Goal: Task Accomplishment & Management: Complete application form

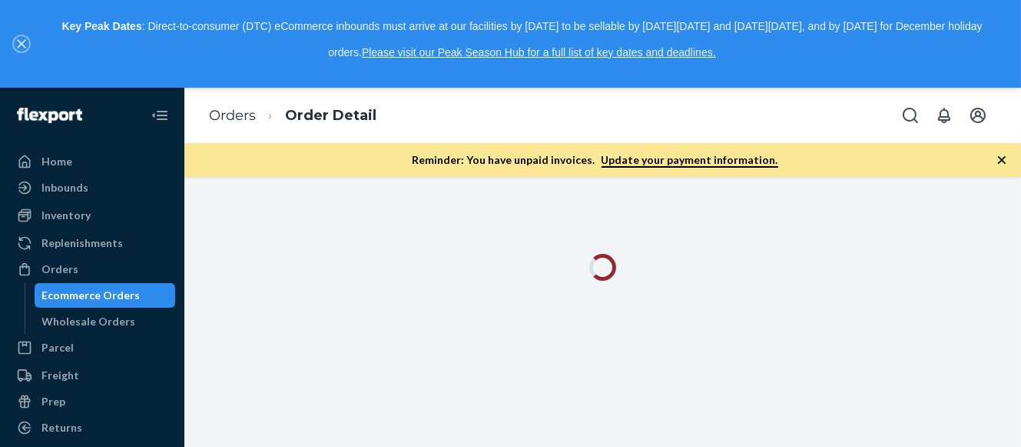
click at [25, 40] on icon "close," at bounding box center [21, 44] width 8 height 8
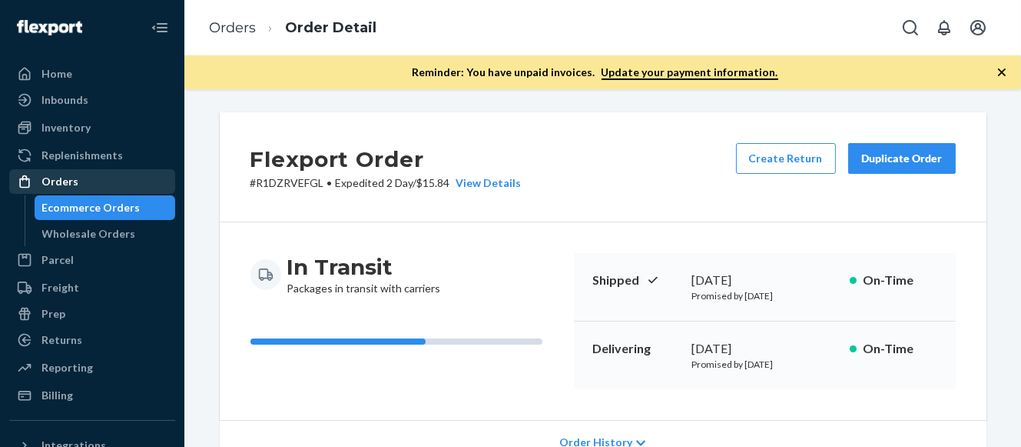
click at [81, 175] on div "Orders" at bounding box center [92, 182] width 163 height 22
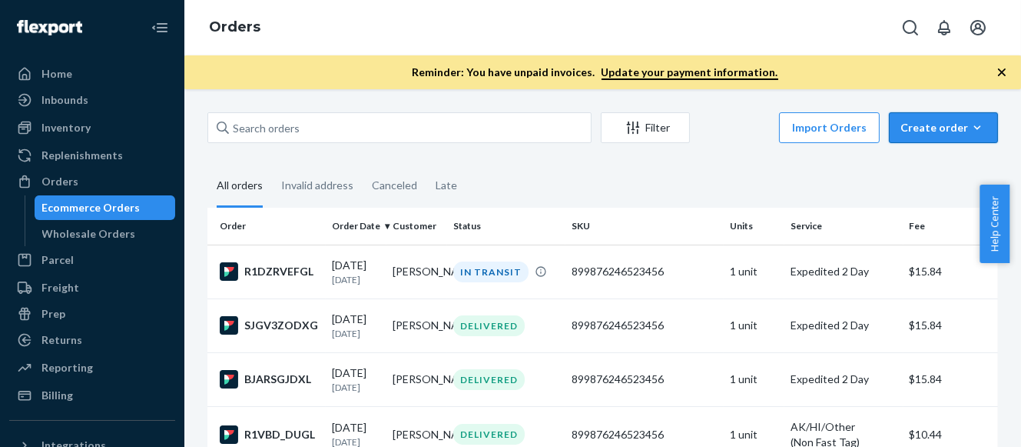
click at [931, 125] on div "Create order" at bounding box center [944, 127] width 86 height 15
click at [911, 164] on span "Ecommerce order" at bounding box center [952, 164] width 95 height 11
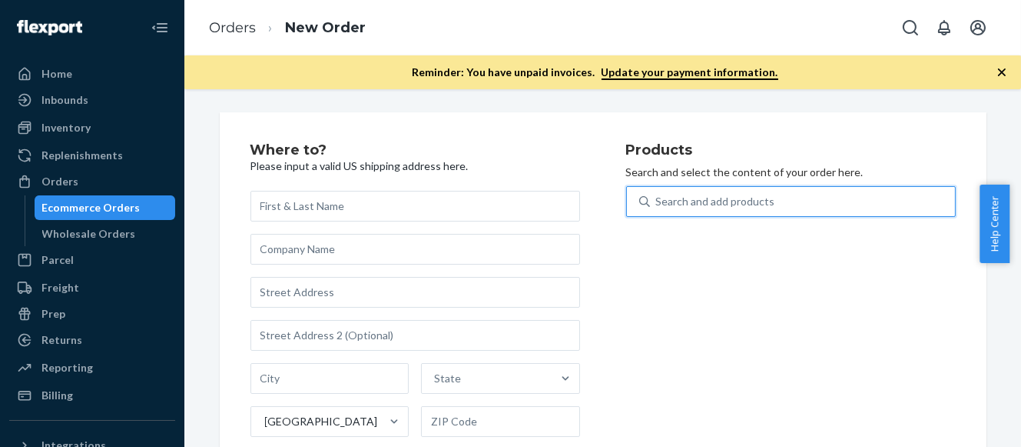
click at [739, 204] on div "Search and add products" at bounding box center [715, 201] width 119 height 15
click at [658, 204] on input "0 results available. Use Up and Down to choose options, press Enter to select t…" at bounding box center [657, 201] width 2 height 15
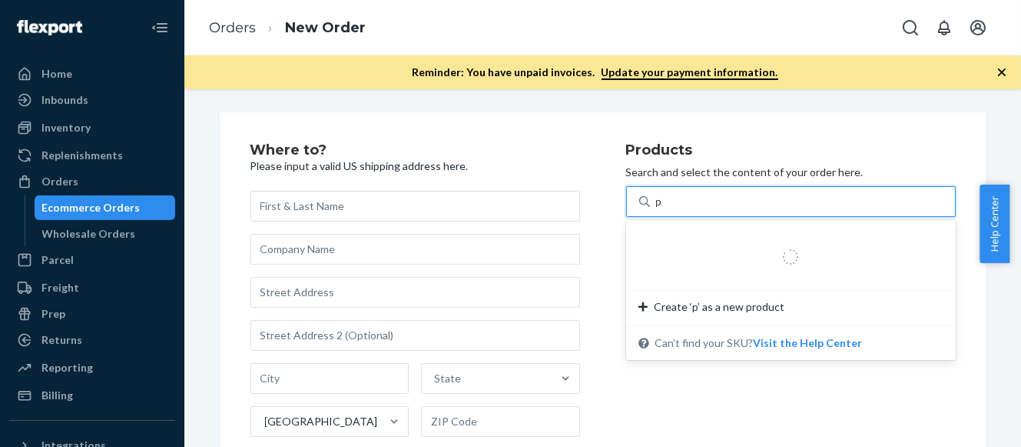
type input "ph"
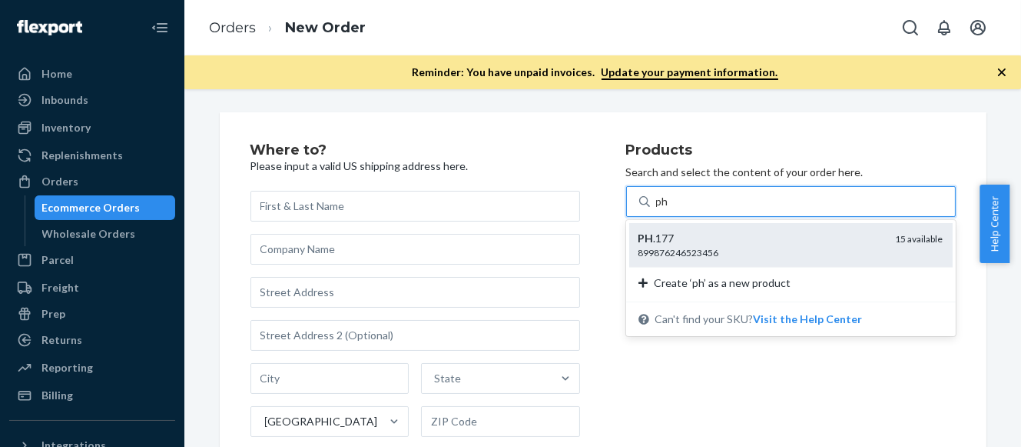
click at [741, 249] on div "899876246523456" at bounding box center [761, 252] width 245 height 13
click at [670, 209] on input "ph" at bounding box center [663, 201] width 14 height 15
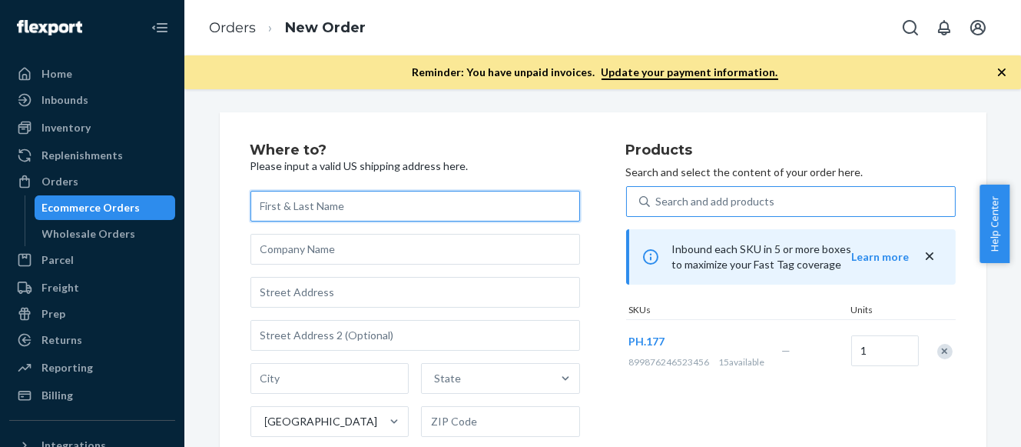
click at [298, 202] on input "text" at bounding box center [416, 206] width 330 height 31
paste input "[PERSON_NAME]"
type input "[PERSON_NAME]"
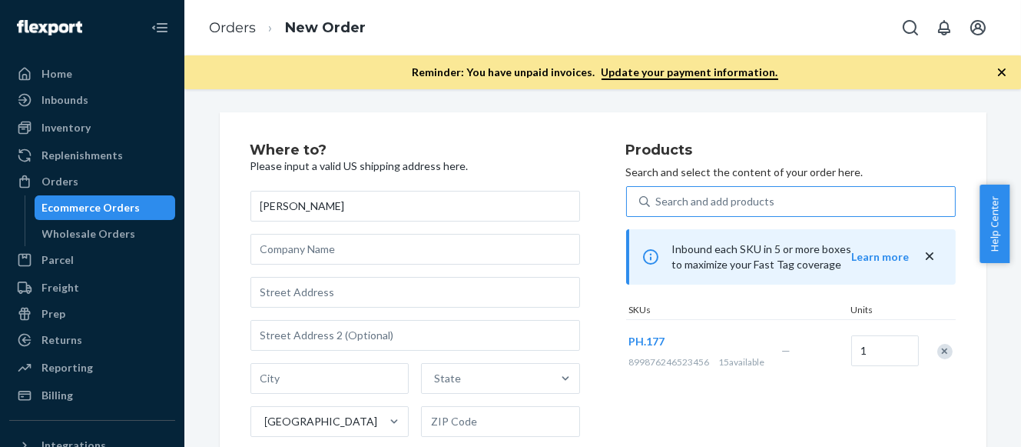
click at [529, 154] on h2 "Where to?" at bounding box center [416, 150] width 330 height 15
click at [583, 225] on div "Where to? Please input a valid US shipping address here. [PERSON_NAME][GEOGRAPH…" at bounding box center [439, 350] width 376 height 414
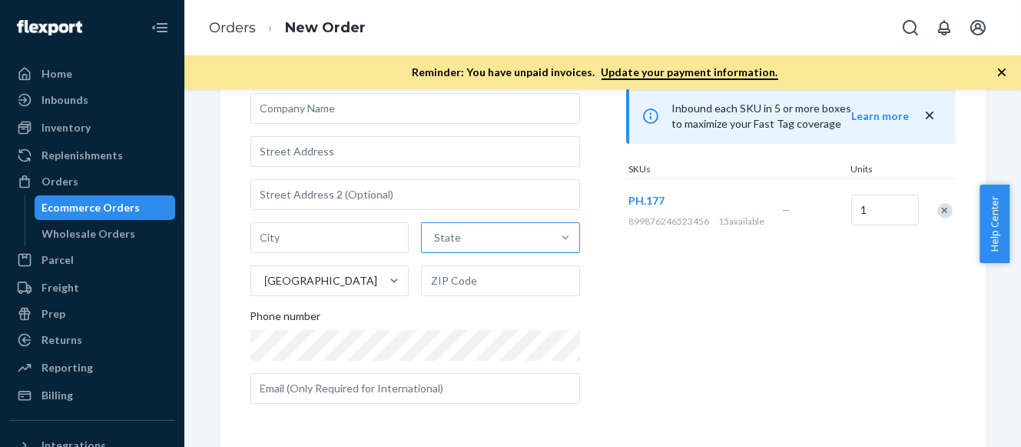
scroll to position [65, 0]
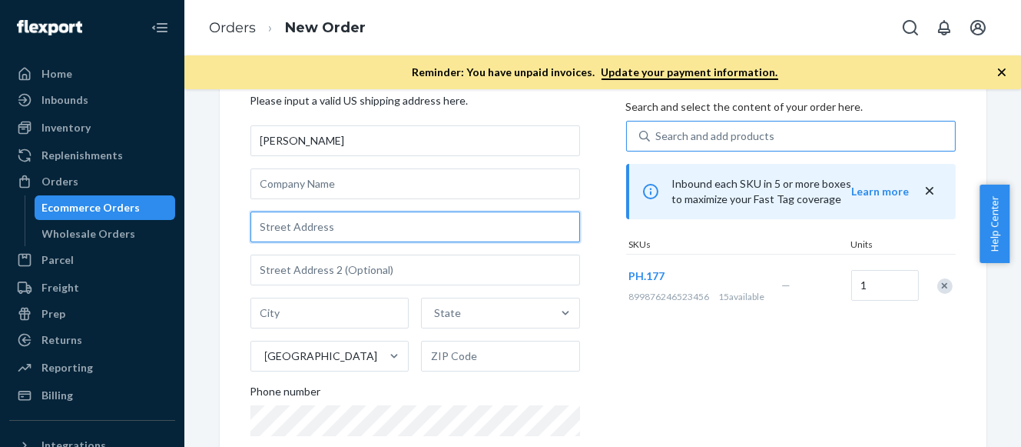
click at [313, 228] on input "text" at bounding box center [416, 226] width 330 height 31
paste input "1659 Edison St"
type input "1659 Edison St"
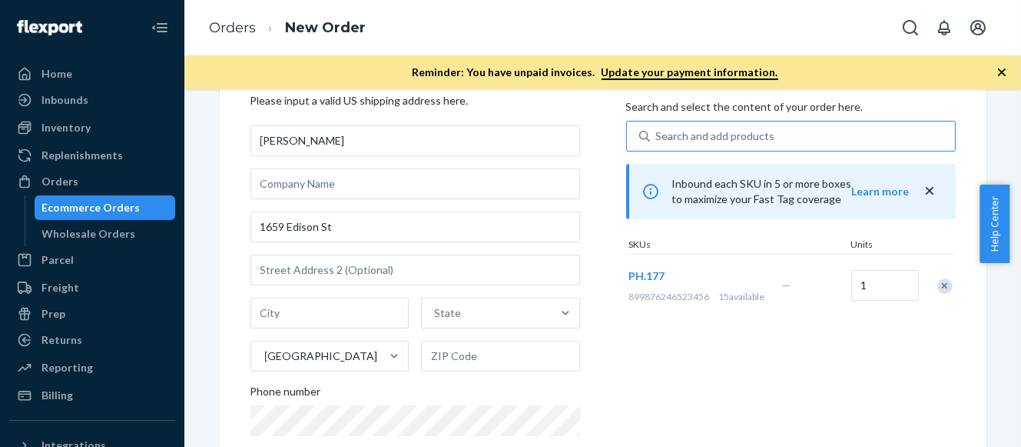
click at [590, 232] on div "Where to? Please input a valid US shipping address here. [PERSON_NAME] [STREET_…" at bounding box center [439, 285] width 376 height 414
click at [585, 209] on div "Where to? Please input a valid US shipping address here. [PERSON_NAME] [STREET_…" at bounding box center [439, 285] width 376 height 414
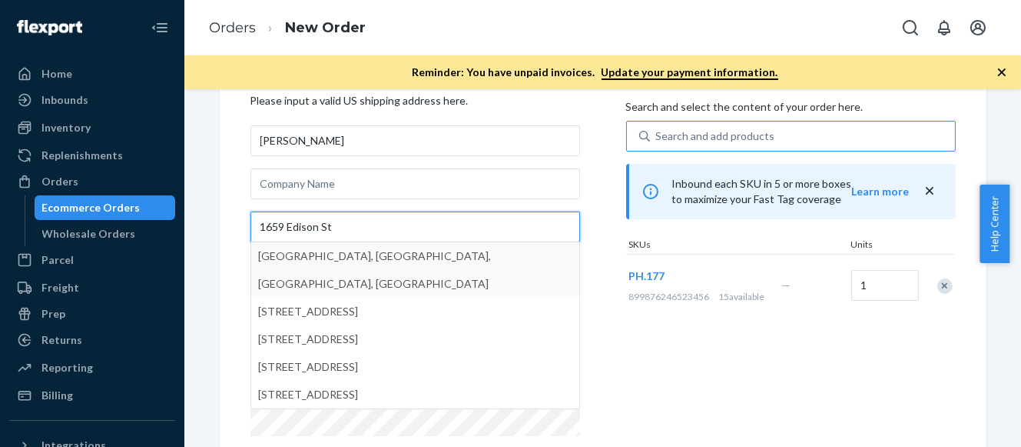
click at [364, 229] on input "1659 Edison St" at bounding box center [416, 226] width 330 height 31
click at [590, 227] on div "Where to? Please input a valid US shipping address here. [PERSON_NAME] [STREET_…" at bounding box center [439, 285] width 376 height 414
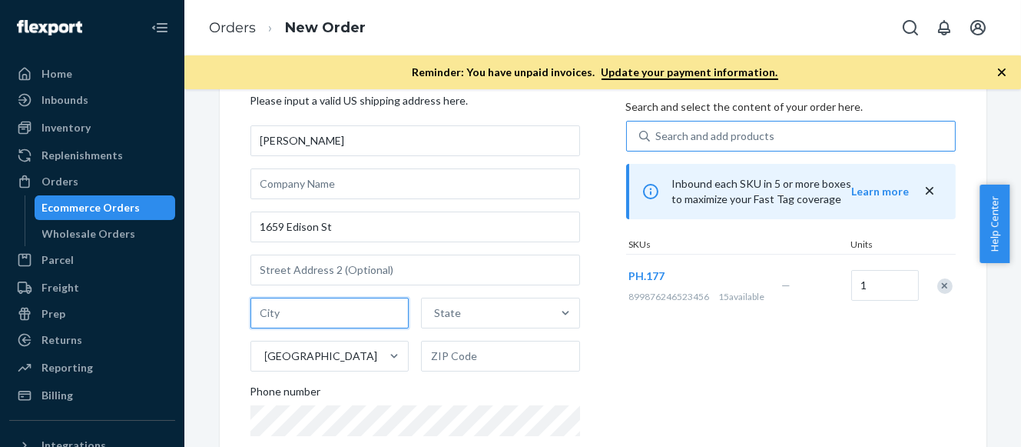
click at [306, 306] on input "text" at bounding box center [330, 312] width 159 height 31
paste input "Santa Ynez"
type input "Santa Ynez"
click at [632, 379] on div "Products Search and select the content of your order here. Search and add produ…" at bounding box center [791, 285] width 330 height 414
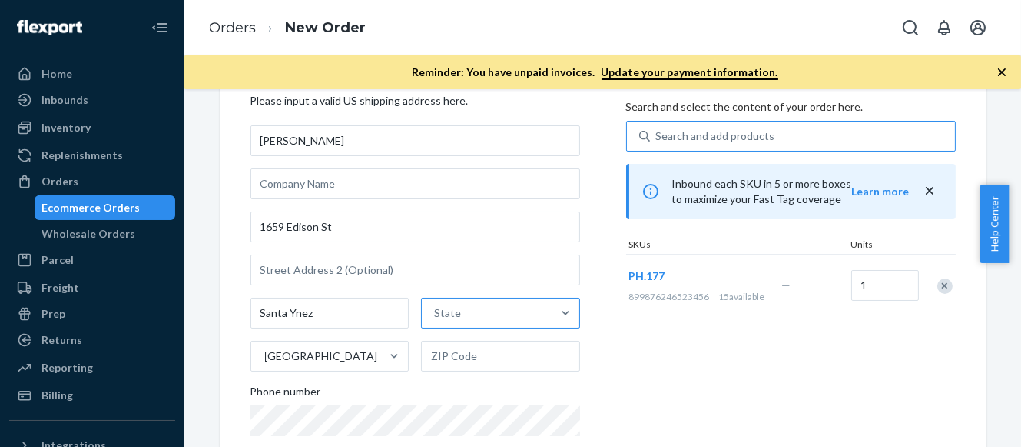
click at [476, 319] on div "State" at bounding box center [487, 312] width 130 height 31
click at [436, 319] on input "State" at bounding box center [435, 312] width 2 height 15
type input "ca"
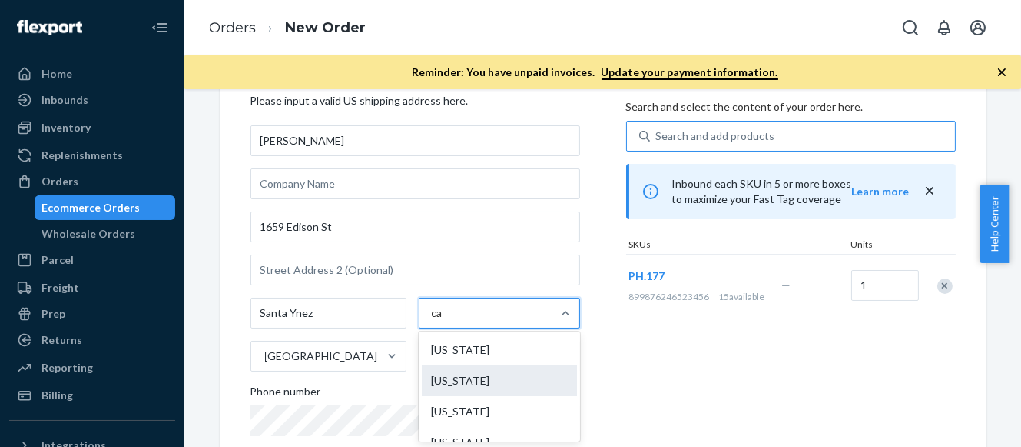
click at [461, 376] on div "[US_STATE]" at bounding box center [499, 380] width 155 height 31
click at [444, 321] on input "ca" at bounding box center [438, 312] width 12 height 15
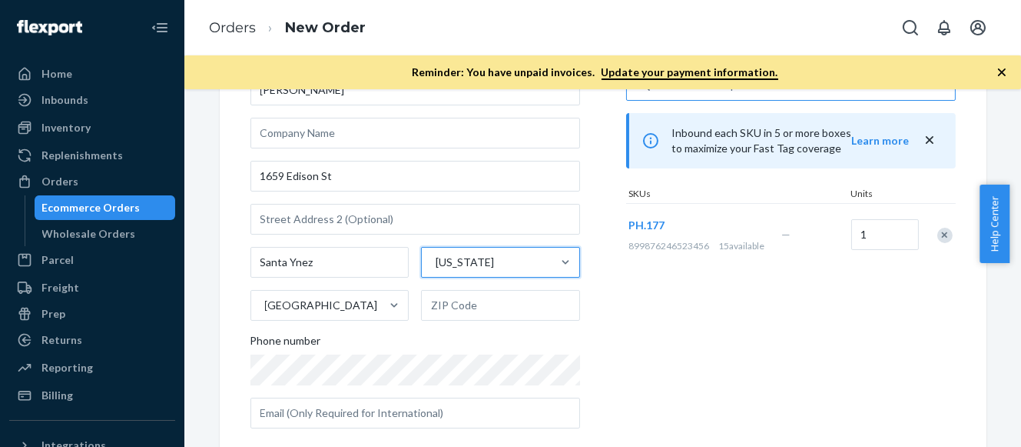
scroll to position [141, 0]
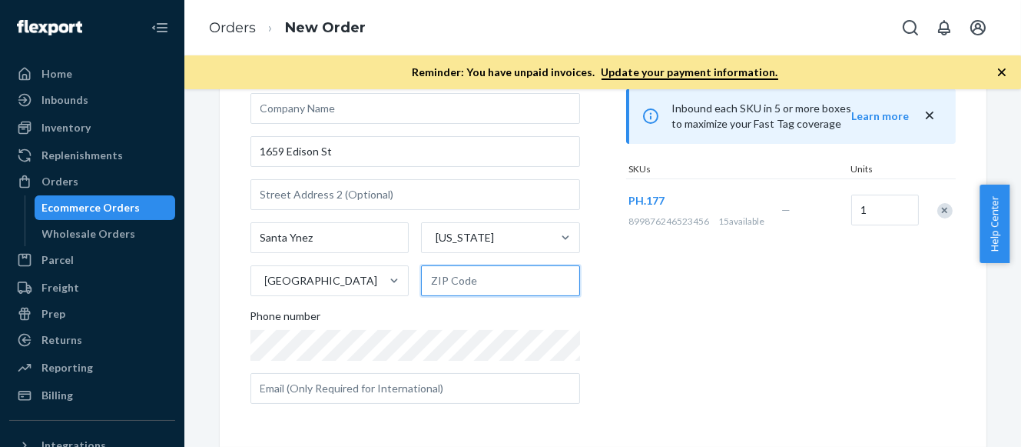
click at [458, 280] on input "text" at bounding box center [500, 280] width 159 height 31
paste input "93460-9622"
type input "93460-9622"
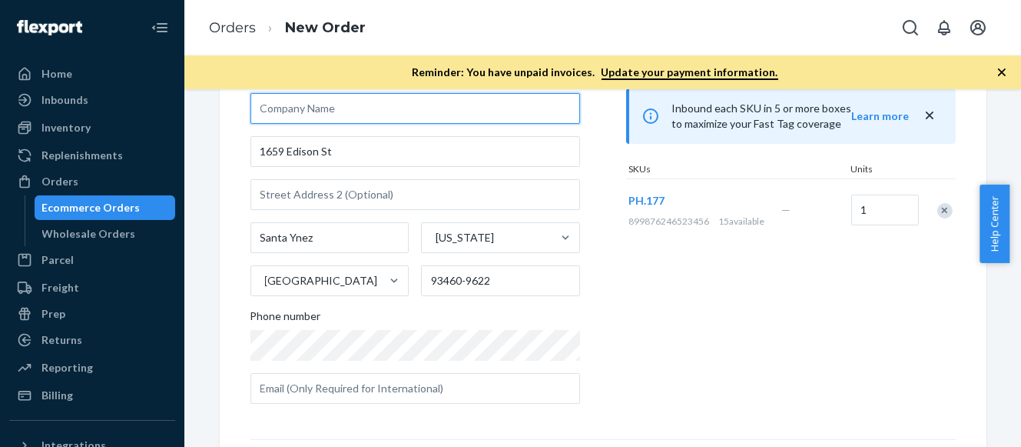
click at [491, 120] on input "text" at bounding box center [416, 108] width 330 height 31
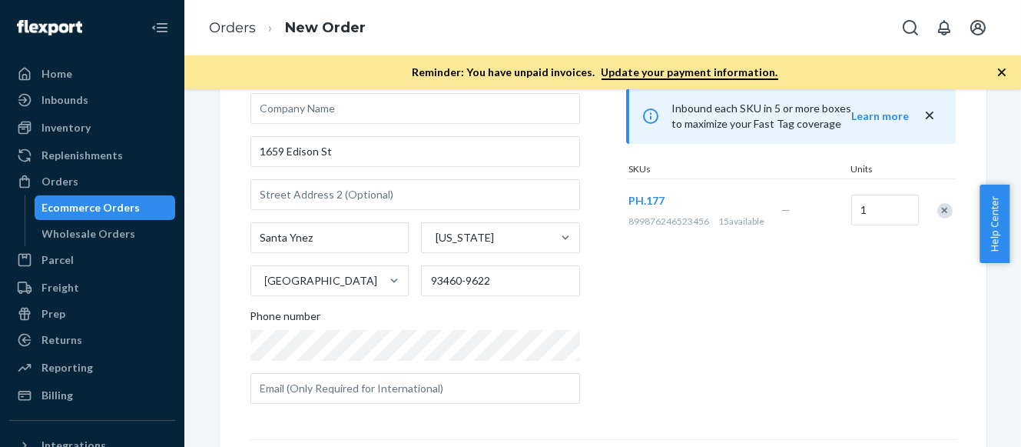
click at [656, 289] on div "Products Search and select the content of your order here. Search and add produ…" at bounding box center [791, 209] width 330 height 414
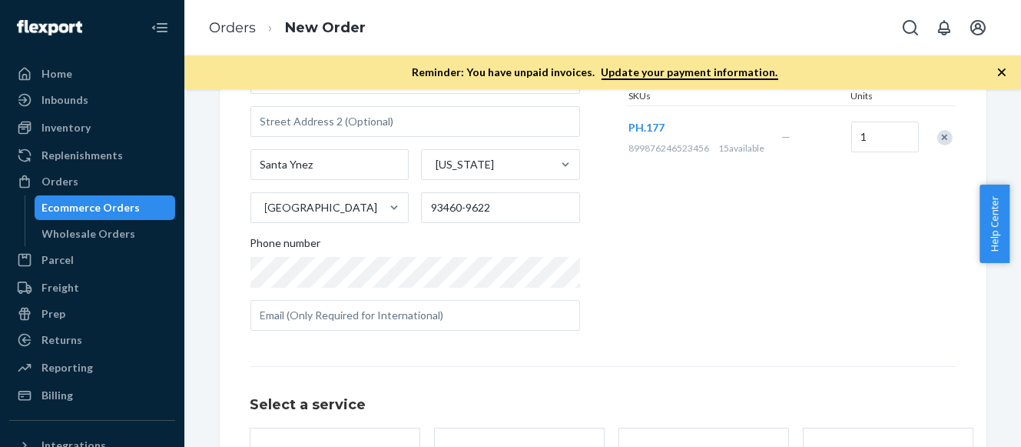
scroll to position [215, 0]
click at [619, 263] on div "Where to? Please input a valid US shipping address here. [PERSON_NAME] [STREET_…" at bounding box center [439, 135] width 376 height 414
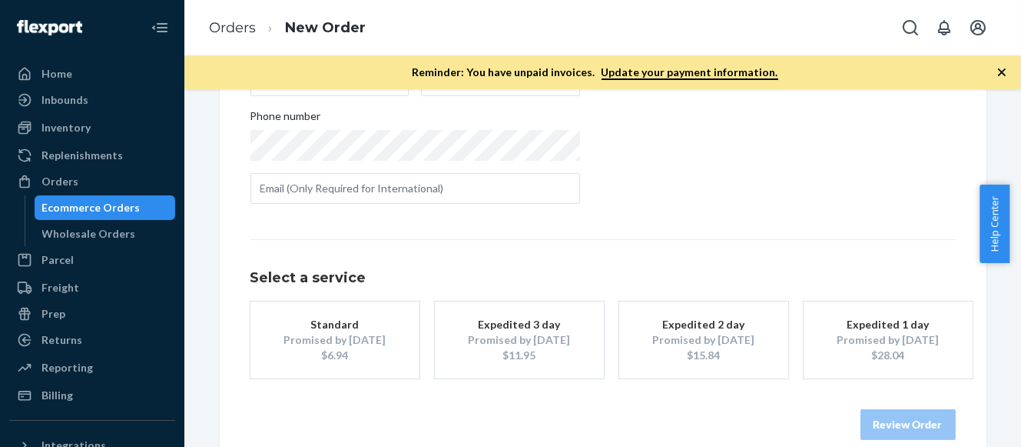
scroll to position [364, 0]
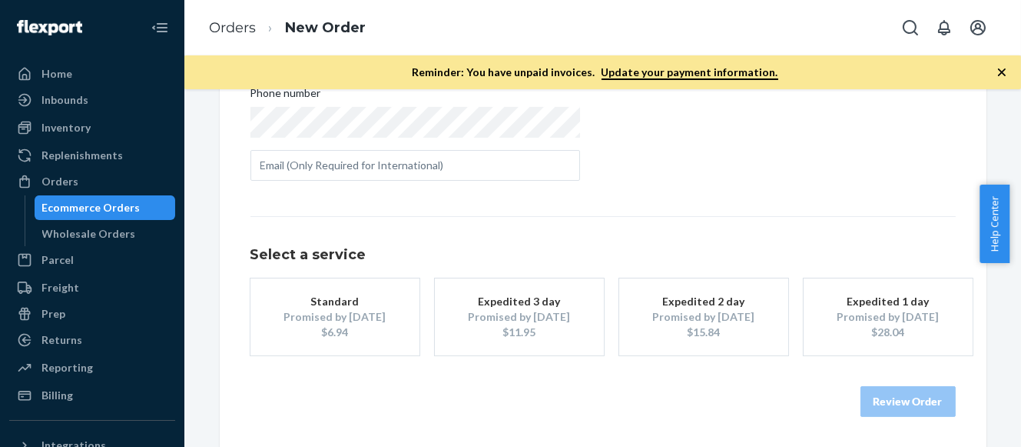
click at [699, 317] on div "Promised by [DATE]" at bounding box center [704, 316] width 123 height 15
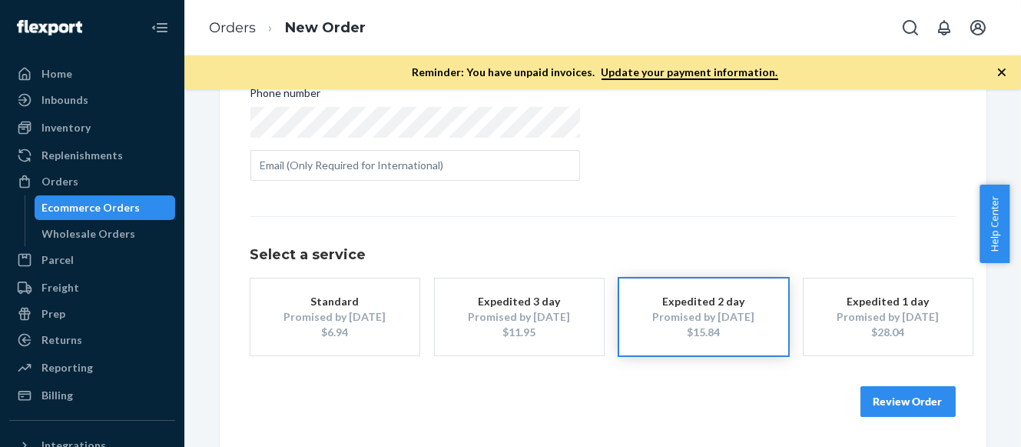
click at [920, 407] on button "Review Order" at bounding box center [908, 401] width 95 height 31
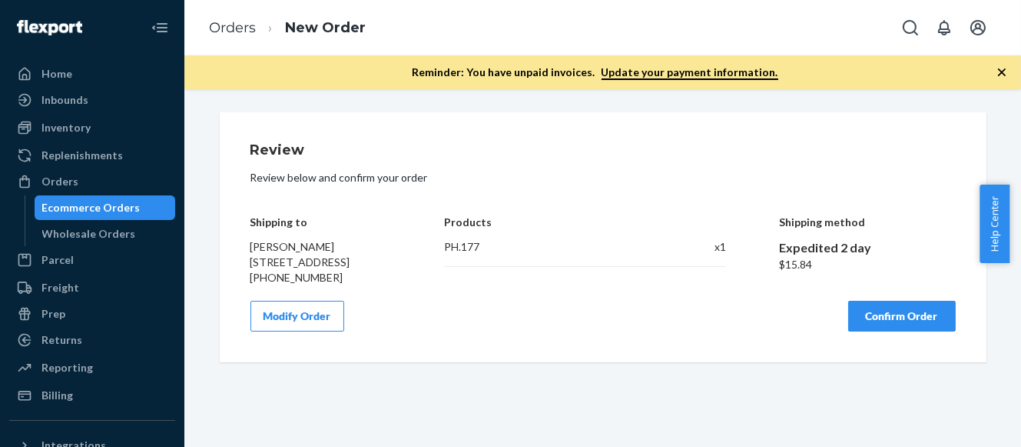
click at [896, 326] on button "Confirm Order" at bounding box center [903, 316] width 108 height 31
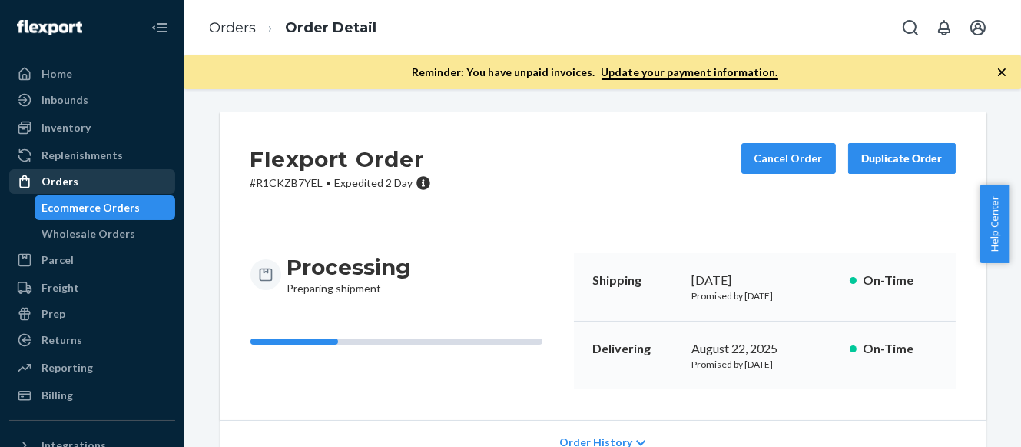
click at [61, 184] on div "Orders" at bounding box center [60, 181] width 37 height 15
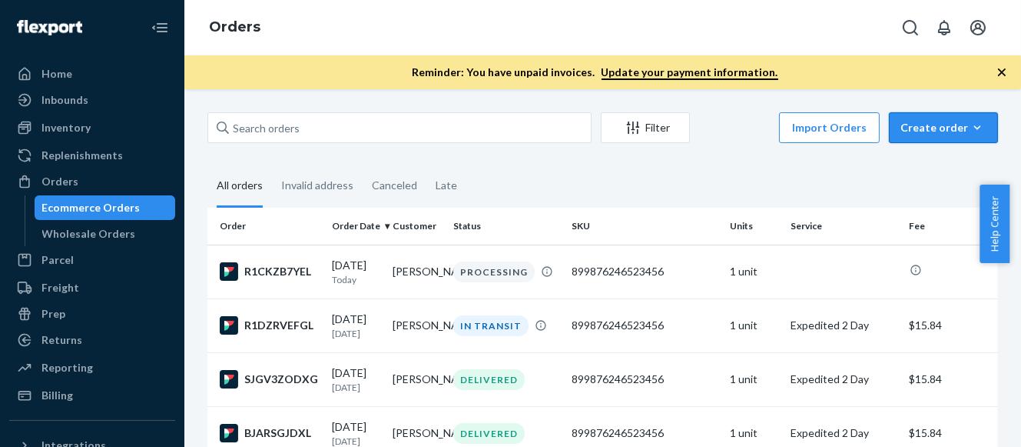
click at [938, 128] on div "Create order" at bounding box center [944, 127] width 86 height 15
click at [937, 164] on span "Ecommerce order" at bounding box center [952, 164] width 95 height 11
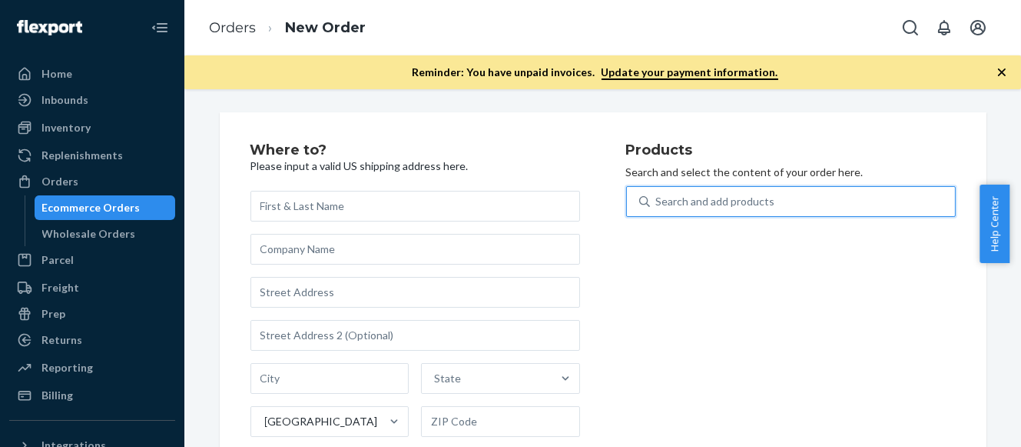
click at [726, 209] on div "Search and add products" at bounding box center [802, 202] width 305 height 28
click at [658, 209] on input "0 results available. Use Up and Down to choose options, press Enter to select t…" at bounding box center [657, 201] width 2 height 15
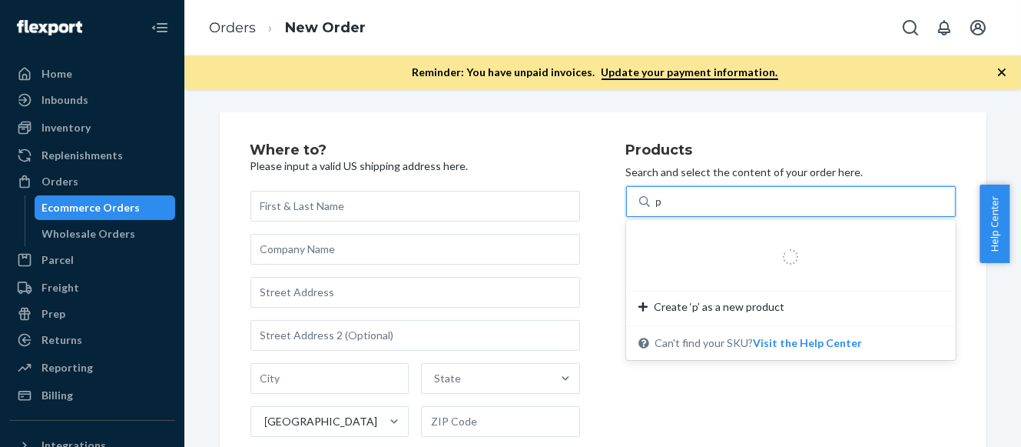
type input "ph"
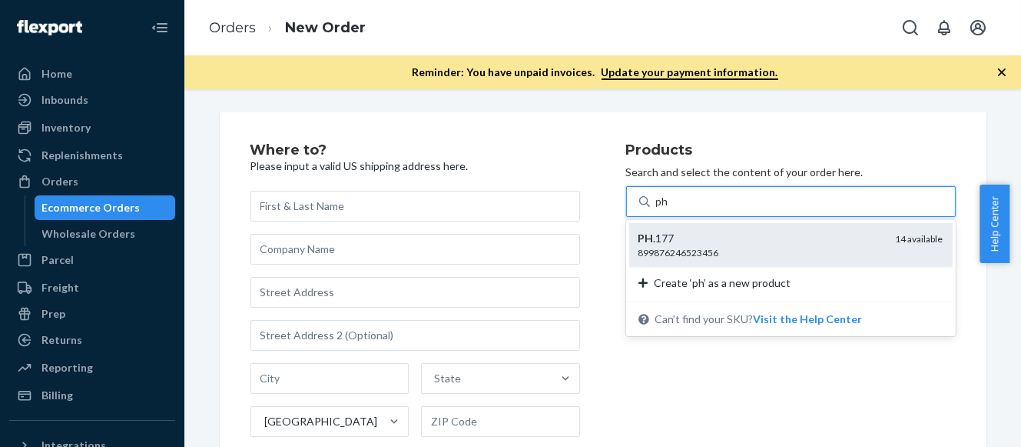
click at [712, 261] on div "PH .177 899876246523456 14 available" at bounding box center [791, 245] width 324 height 44
click at [670, 209] on input "ph" at bounding box center [663, 201] width 14 height 15
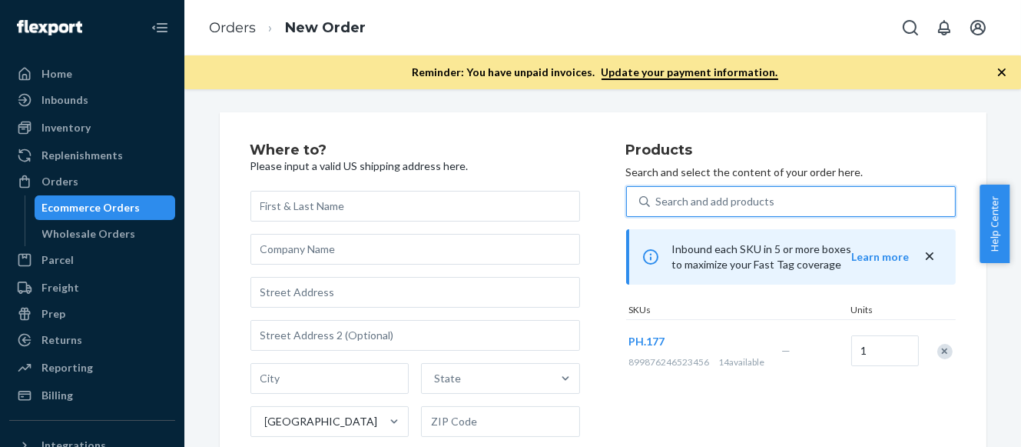
click at [669, 399] on div "Products Search and select the content of your order here. 0 results available.…" at bounding box center [791, 350] width 330 height 414
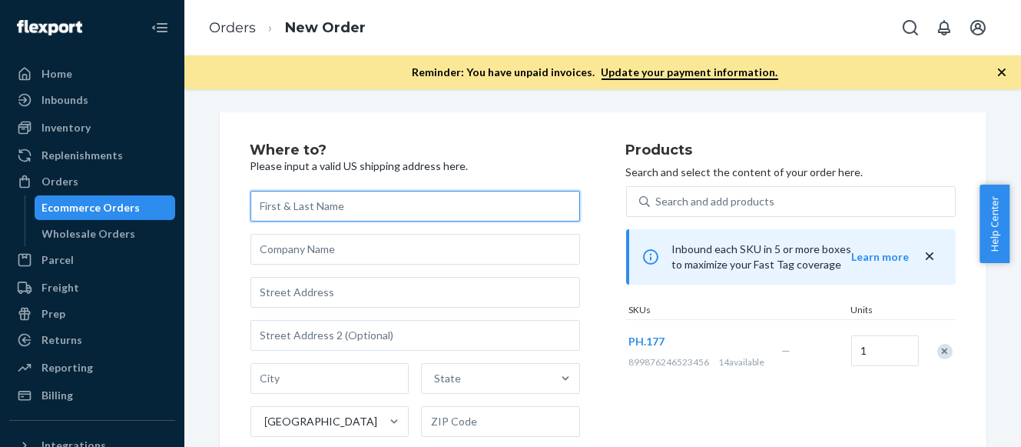
click at [296, 206] on input "text" at bounding box center [416, 206] width 330 height 31
paste input "[PERSON_NAME]"
type input "[PERSON_NAME]"
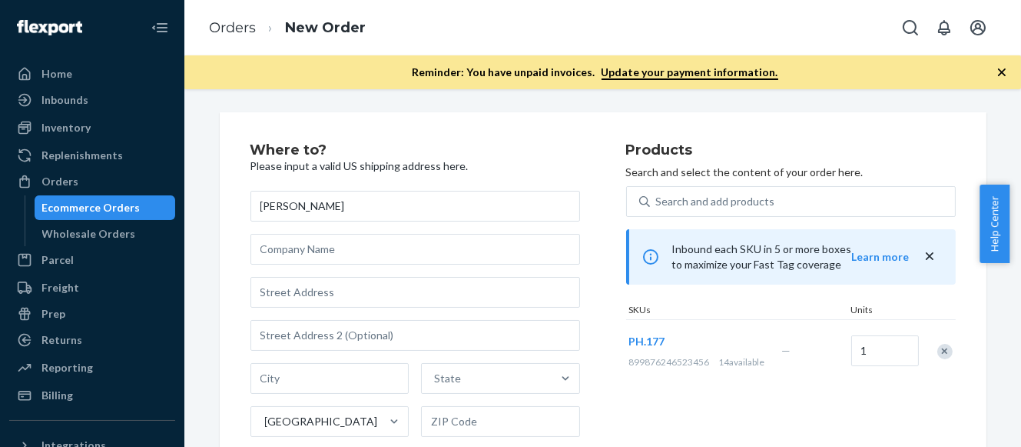
click at [604, 186] on div "Where to? Please input a valid US shipping address here. [PERSON_NAME] State [G…" at bounding box center [439, 350] width 376 height 414
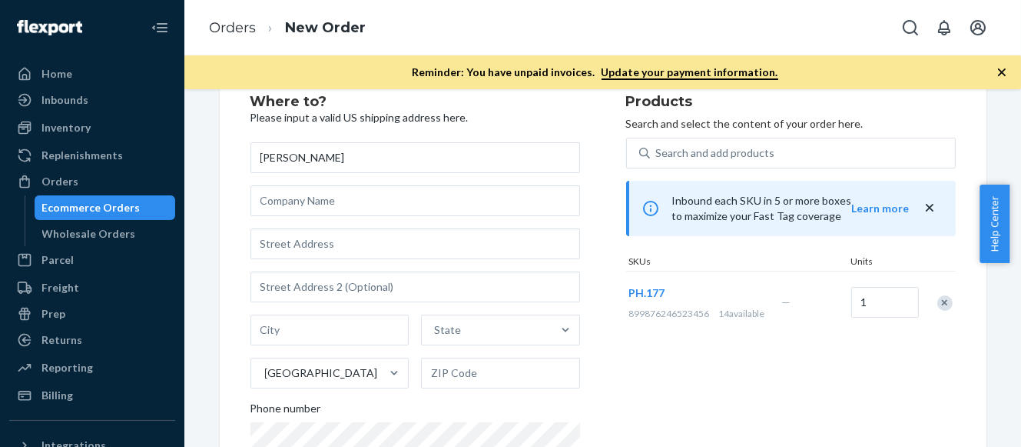
scroll to position [75, 0]
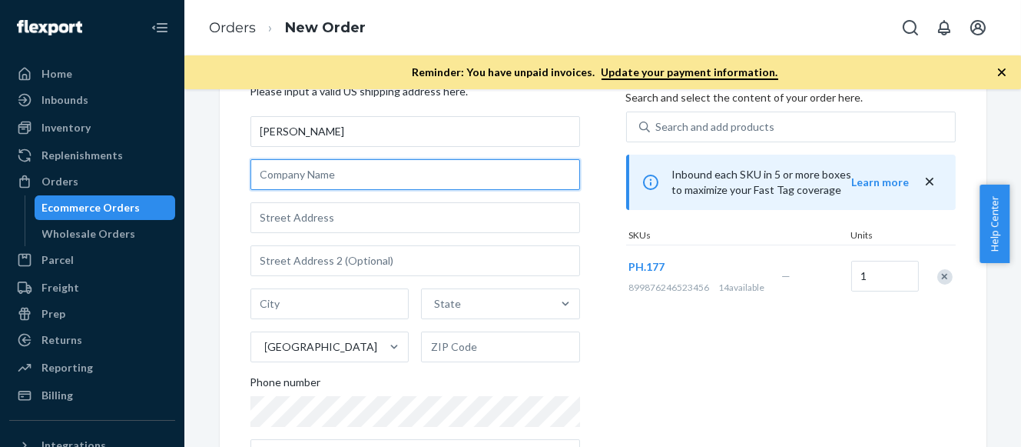
click at [306, 178] on input "text" at bounding box center [416, 174] width 330 height 31
paste input "[STREET_ADDRESS]"
type input "[STREET_ADDRESS]"
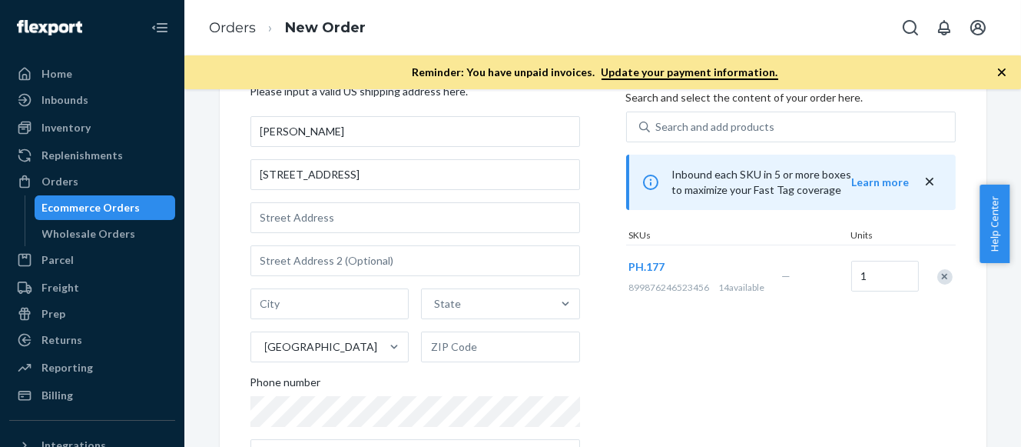
click at [595, 172] on div "Where to? Please input a valid US shipping address here. [PERSON_NAME] [STREET_…" at bounding box center [439, 275] width 376 height 414
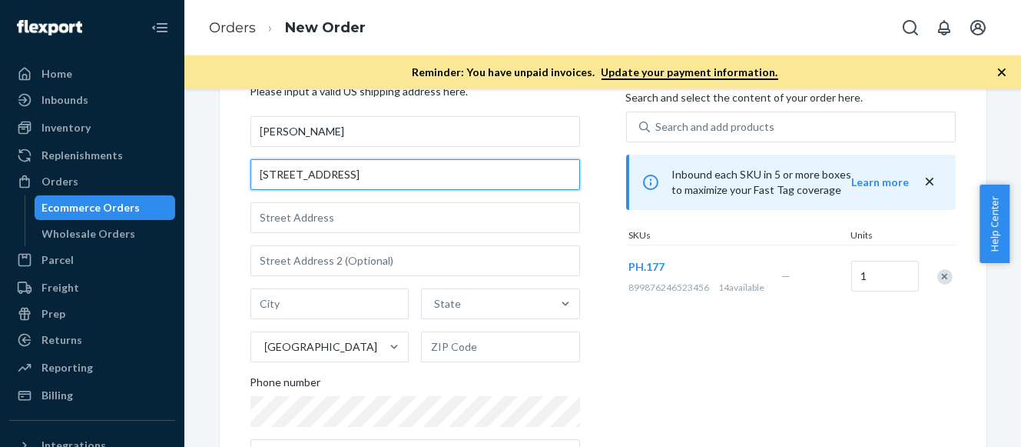
click at [524, 174] on input "[STREET_ADDRESS]" at bounding box center [416, 174] width 330 height 31
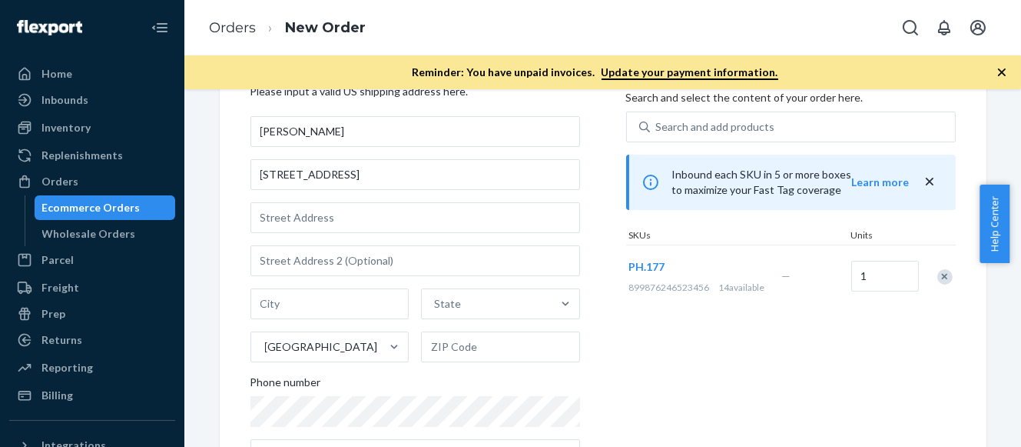
click at [589, 164] on div "Where to? Please input a valid US shipping address here. [PERSON_NAME] [STREET_…" at bounding box center [439, 275] width 376 height 414
click at [278, 307] on input "text" at bounding box center [330, 303] width 159 height 31
paste input "[GEOGRAPHIC_DATA]"
type input "[GEOGRAPHIC_DATA]"
click at [646, 347] on div "Products Search and select the content of your order here. Search and add produ…" at bounding box center [791, 275] width 330 height 414
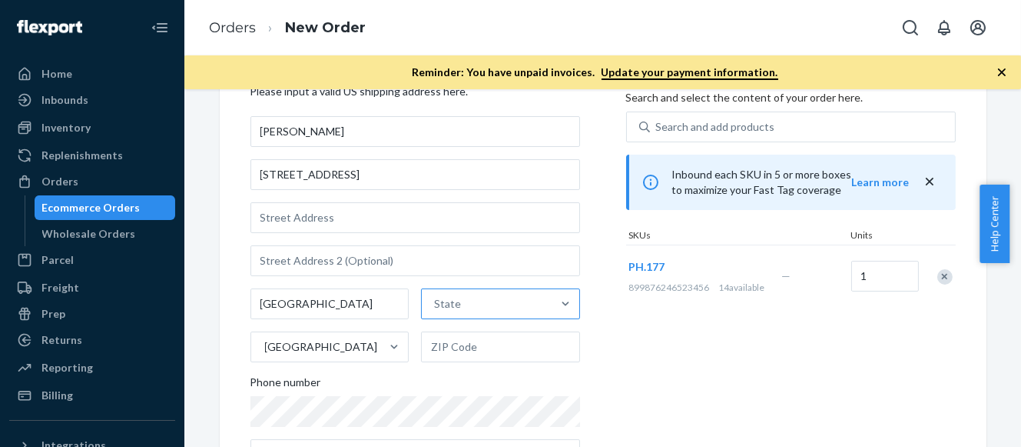
click at [487, 303] on div "State" at bounding box center [487, 303] width 130 height 31
click at [436, 303] on input "State" at bounding box center [435, 303] width 2 height 15
type input "pa"
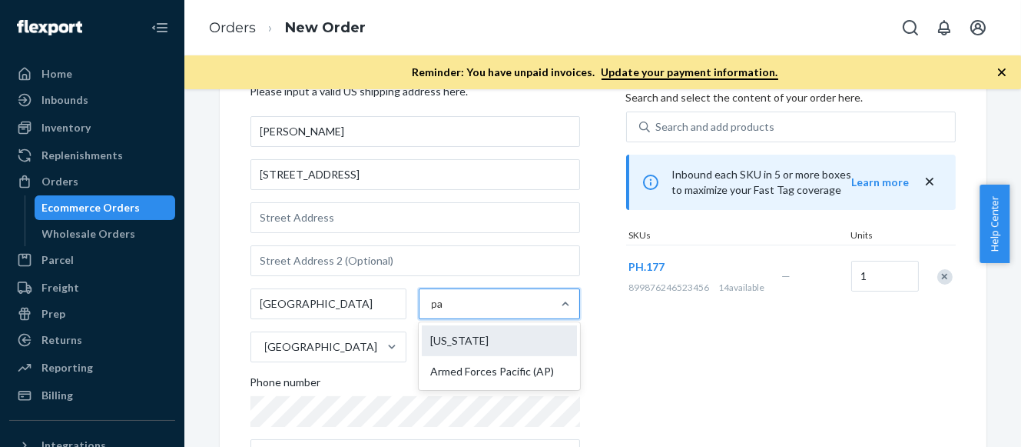
click at [471, 340] on div "[US_STATE]" at bounding box center [499, 340] width 155 height 31
click at [445, 311] on input "pa" at bounding box center [438, 303] width 13 height 15
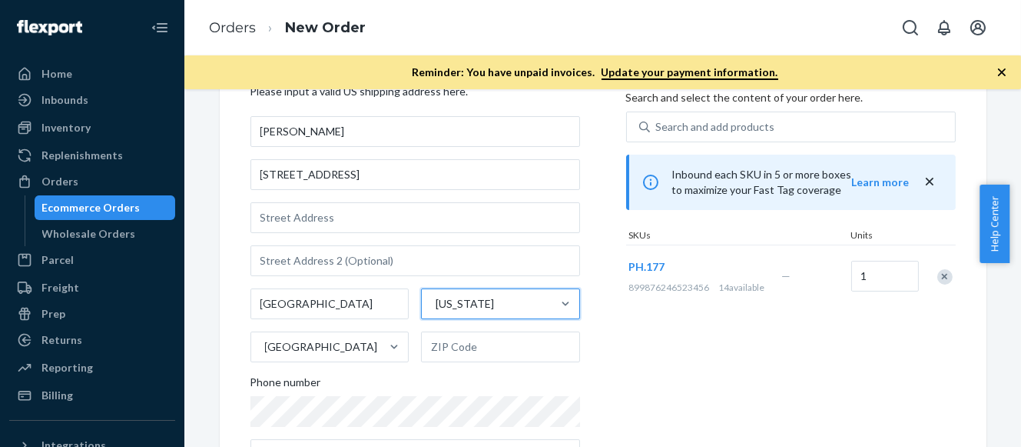
click at [619, 354] on div "Where to? Please input a valid US shipping address here. [PERSON_NAME] [STREET_…" at bounding box center [439, 275] width 376 height 414
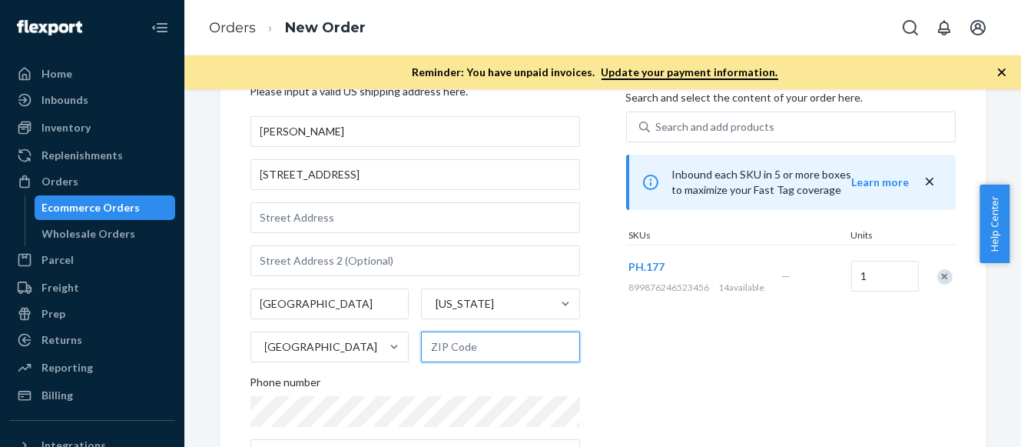
click at [463, 344] on input "text" at bounding box center [500, 346] width 159 height 31
paste input "15201-3054"
type input "15201-3054"
click at [638, 333] on div "Products Search and select the content of your order here. Search and add produ…" at bounding box center [791, 275] width 330 height 414
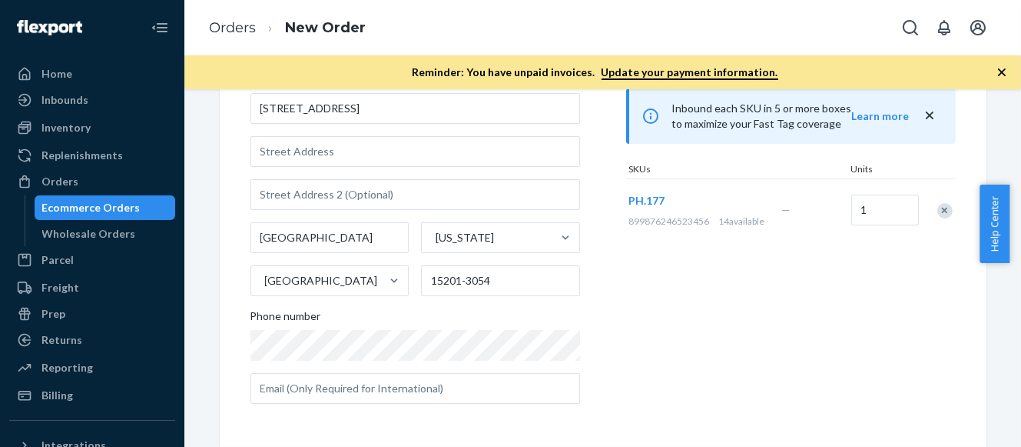
click at [639, 308] on div "Products Search and select the content of your order here. Search and add produ…" at bounding box center [791, 209] width 330 height 414
click at [720, 317] on div "Products Search and select the content of your order here. Search and add produ…" at bounding box center [791, 209] width 330 height 414
click at [671, 314] on div "Products Search and select the content of your order here. Search and add produ…" at bounding box center [791, 209] width 330 height 414
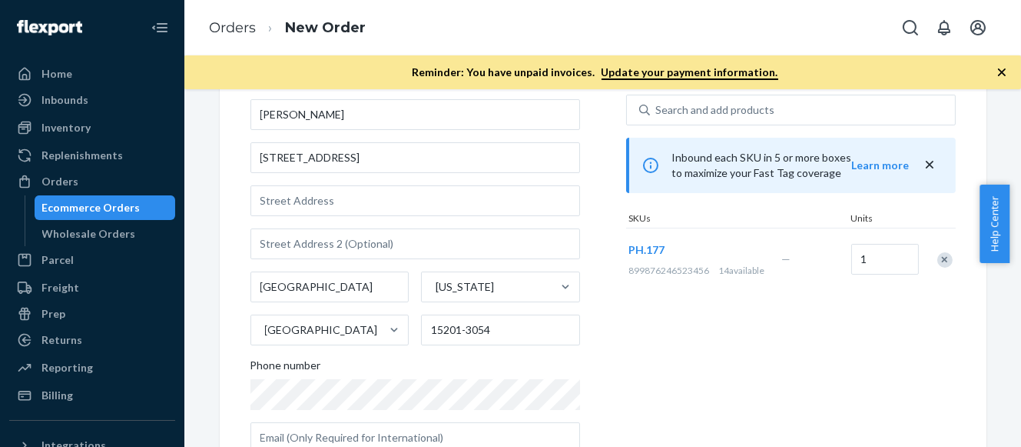
scroll to position [65, 0]
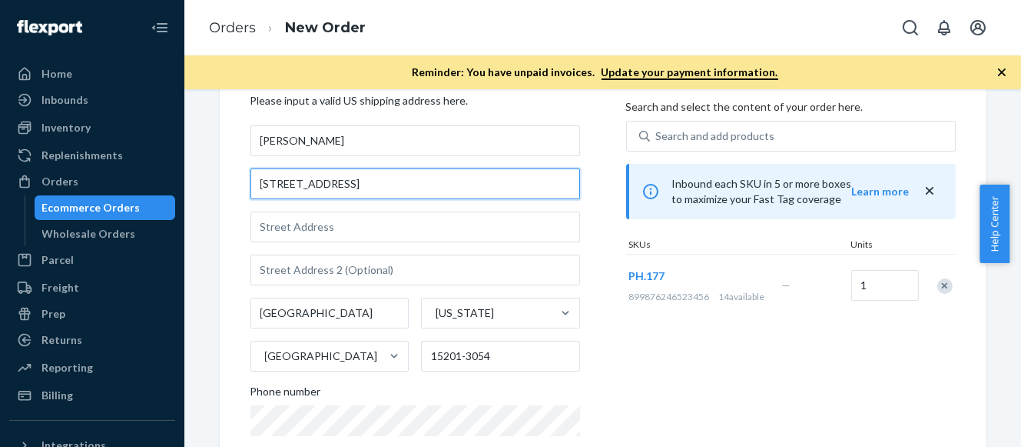
click at [287, 188] on input "[STREET_ADDRESS]" at bounding box center [416, 183] width 330 height 31
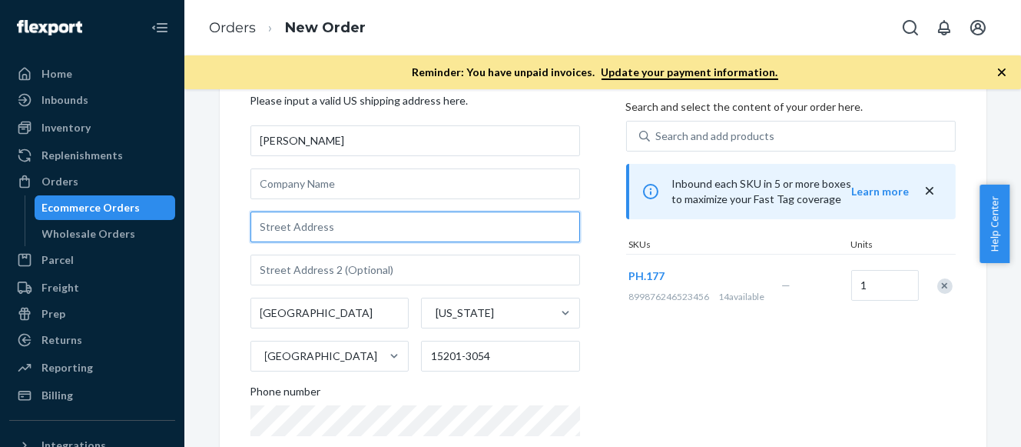
click at [280, 228] on input "text" at bounding box center [416, 226] width 330 height 31
paste input "[STREET_ADDRESS]"
type input "[STREET_ADDRESS]"
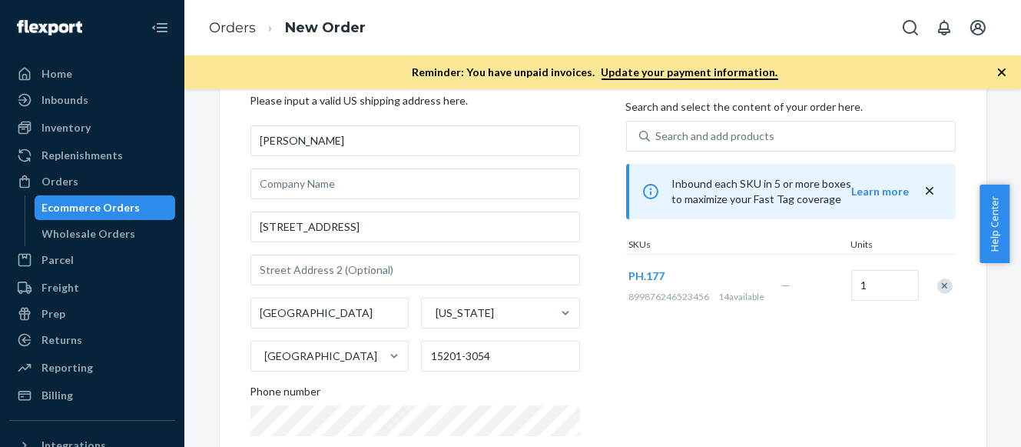
click at [628, 332] on div "Products Search and select the content of your order here. Search and add produ…" at bounding box center [791, 285] width 330 height 414
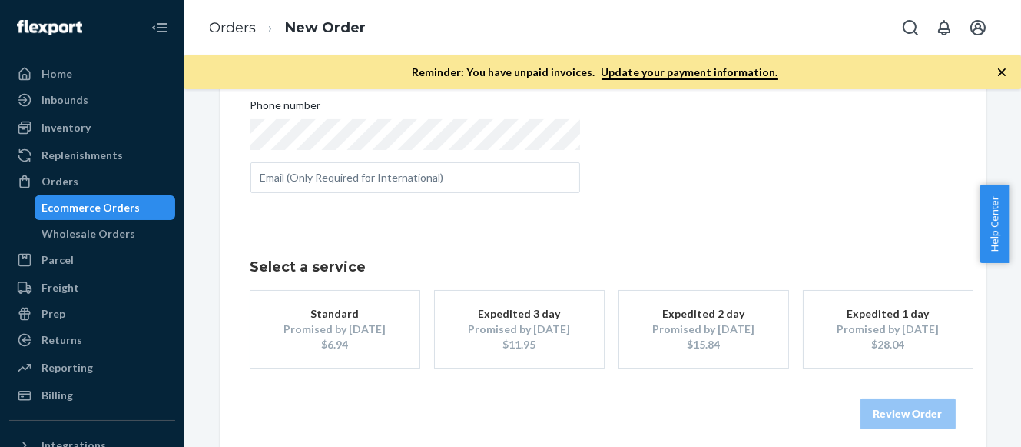
scroll to position [364, 0]
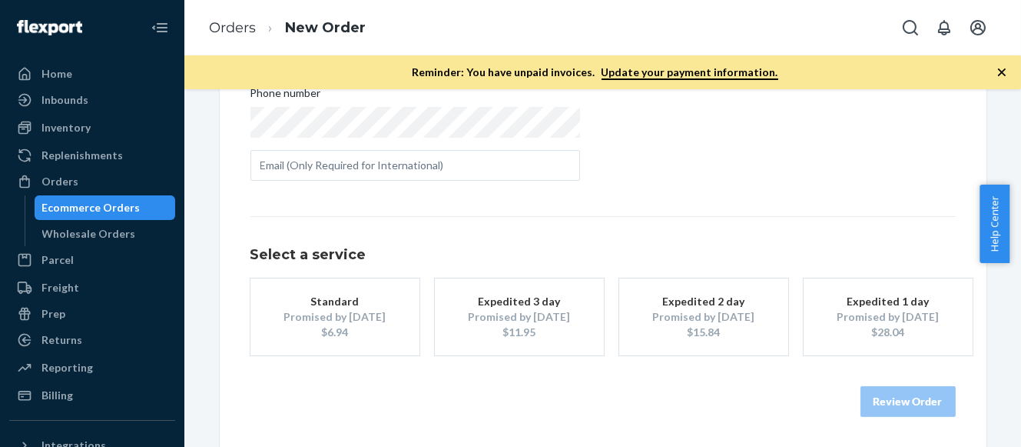
click at [711, 309] on div "Promised by [DATE]" at bounding box center [704, 316] width 123 height 15
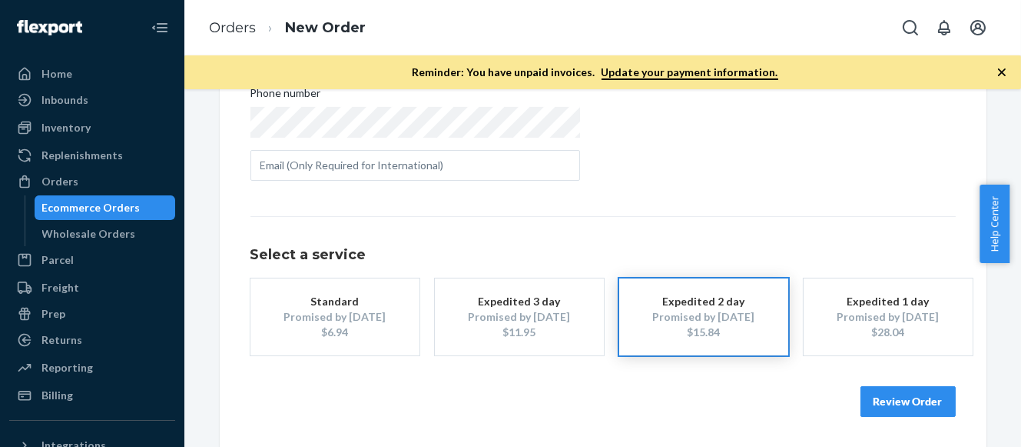
click at [889, 400] on button "Review Order" at bounding box center [908, 401] width 95 height 31
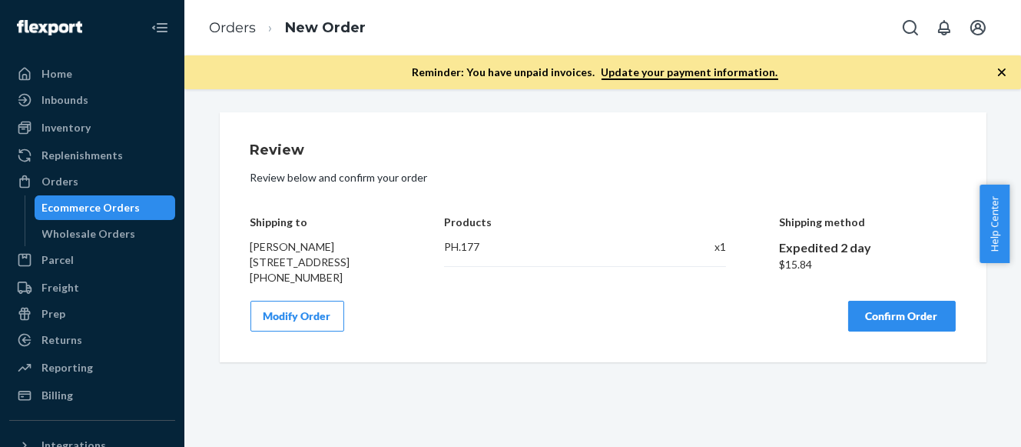
scroll to position [0, 0]
click at [925, 331] on button "Confirm Order" at bounding box center [903, 316] width 108 height 31
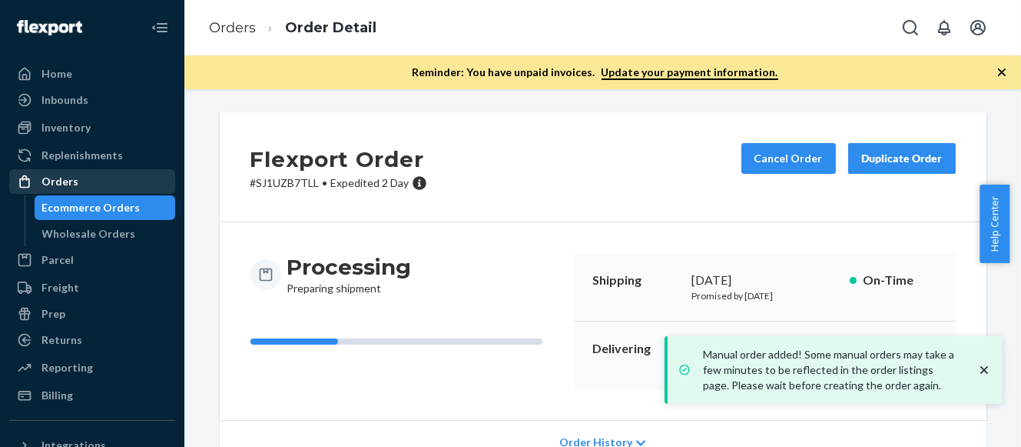
click at [71, 176] on div "Orders" at bounding box center [60, 181] width 37 height 15
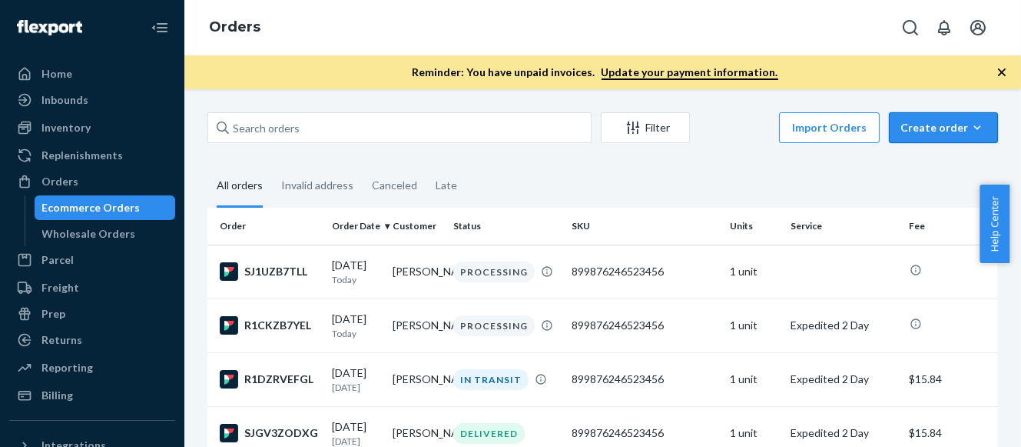
click at [933, 125] on div "Create order" at bounding box center [944, 127] width 86 height 15
click at [932, 161] on span "Ecommerce order" at bounding box center [952, 164] width 95 height 11
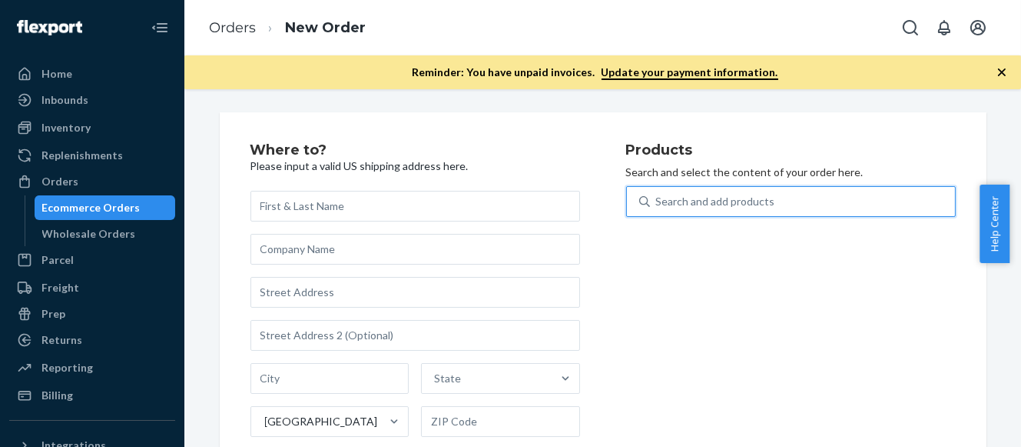
click at [701, 203] on div "Search and add products" at bounding box center [715, 201] width 119 height 15
click at [658, 203] on input "0 results available. Use Up and Down to choose options, press Enter to select t…" at bounding box center [657, 201] width 2 height 15
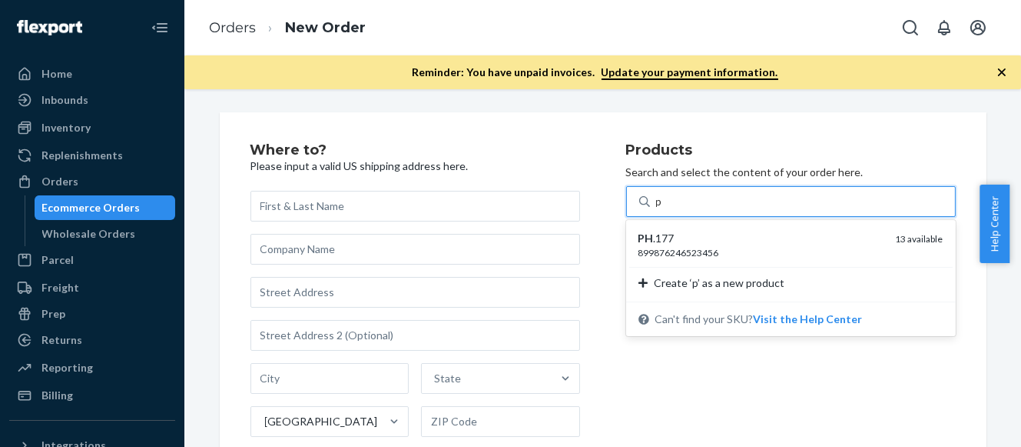
type input "ph"
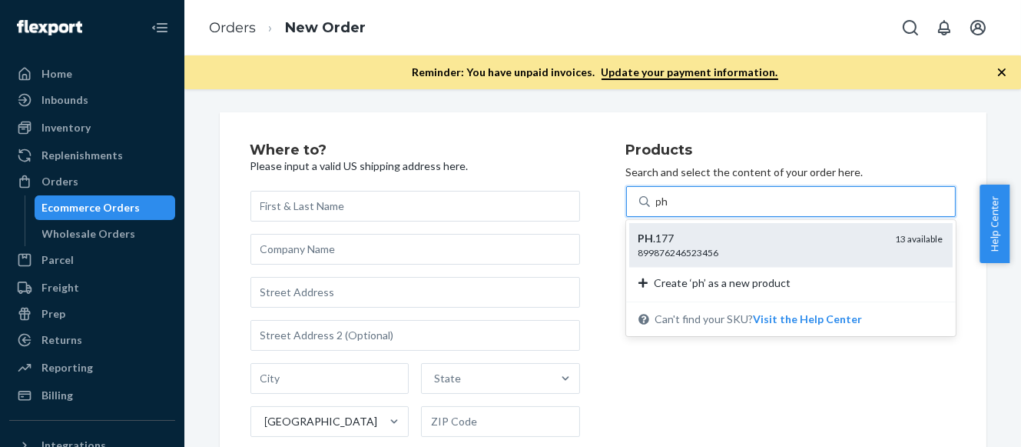
click at [717, 247] on div "899876246523456" at bounding box center [761, 252] width 245 height 13
click at [670, 209] on input "ph" at bounding box center [663, 201] width 14 height 15
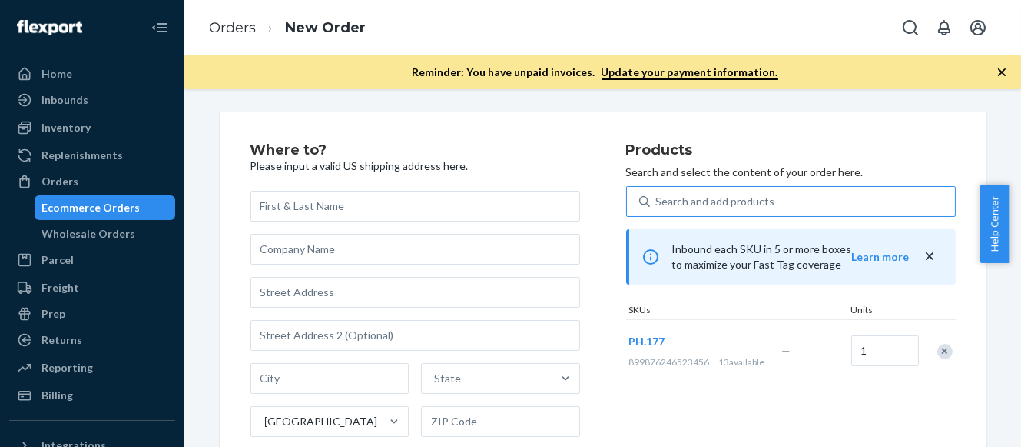
click at [686, 391] on div "Products Search and select the content of your order here. Search and add produ…" at bounding box center [791, 350] width 330 height 414
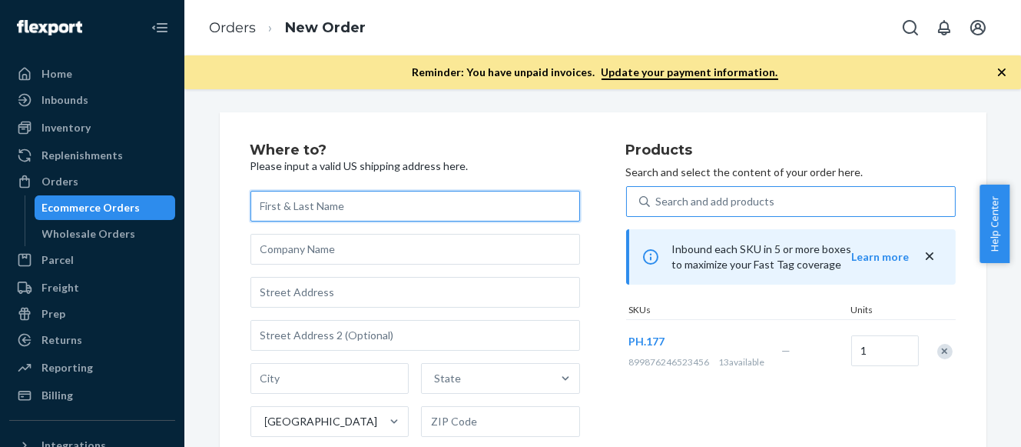
click at [287, 204] on input "text" at bounding box center [416, 206] width 330 height 31
paste input "[PERSON_NAME]"
type input "[PERSON_NAME]"
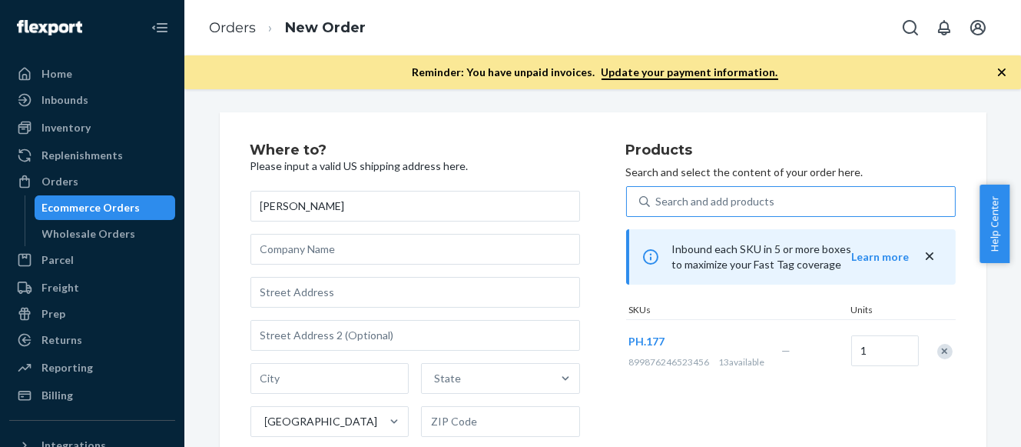
click at [585, 170] on div "Where to? Please input a valid US shipping address here. [PERSON_NAME] State [G…" at bounding box center [439, 350] width 376 height 414
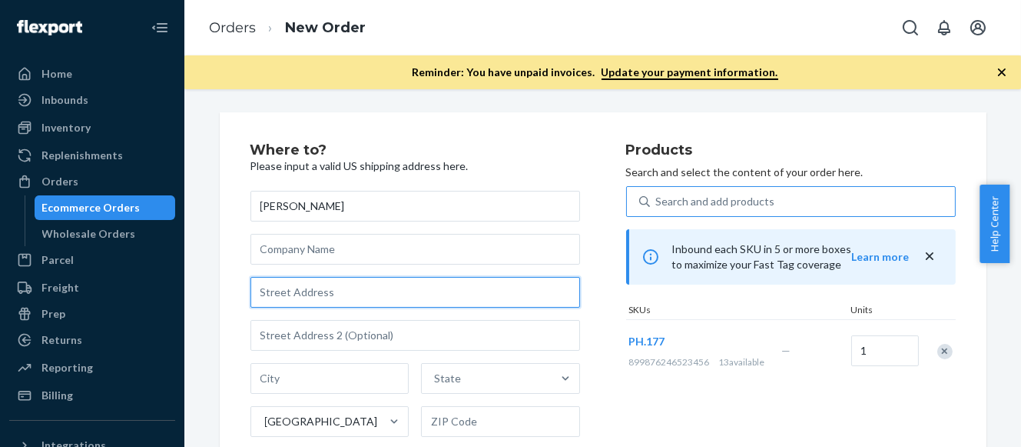
click at [297, 292] on input "text" at bounding box center [416, 292] width 330 height 31
paste input "2015 commercial ave"
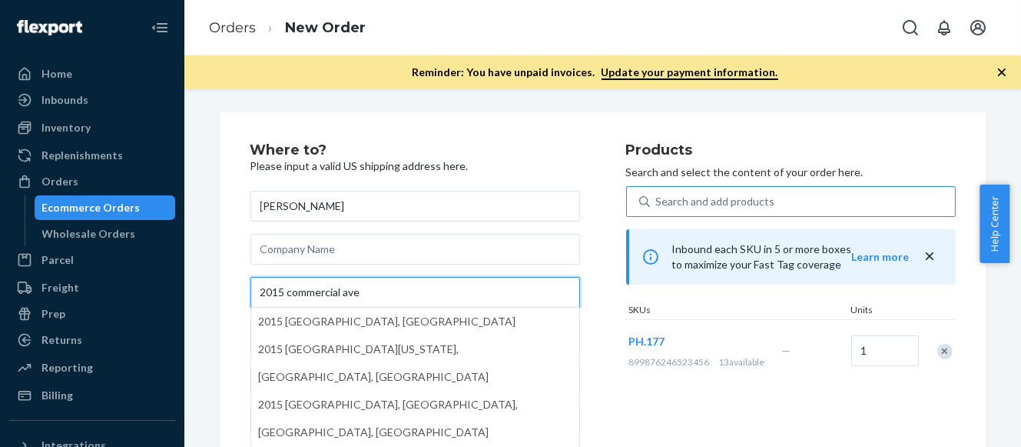
type input "2015 commercial ave"
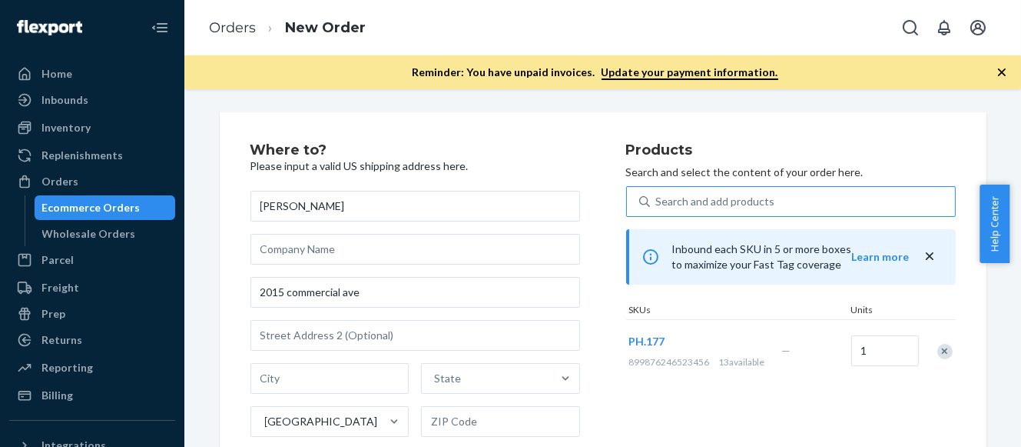
click at [593, 317] on div "Where to? Please input a valid US shipping address here. [PERSON_NAME] 2015 com…" at bounding box center [439, 350] width 376 height 414
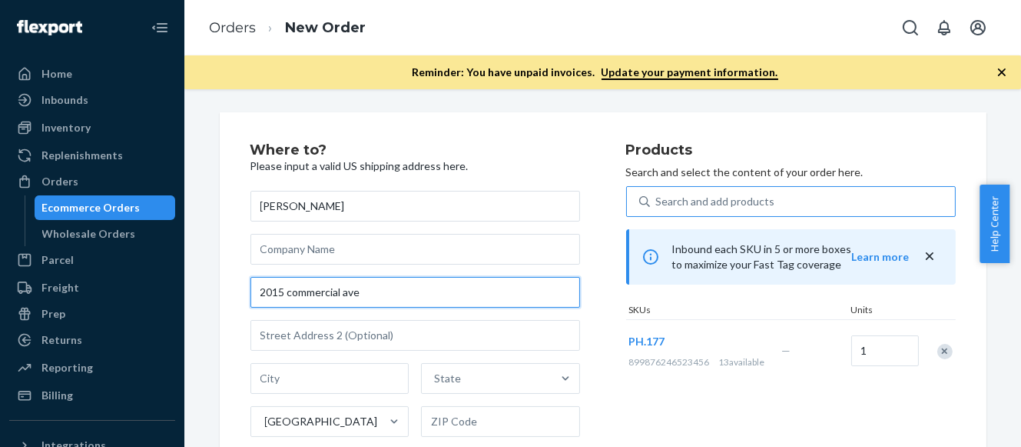
click at [533, 284] on input "2015 commercial ave" at bounding box center [416, 292] width 330 height 31
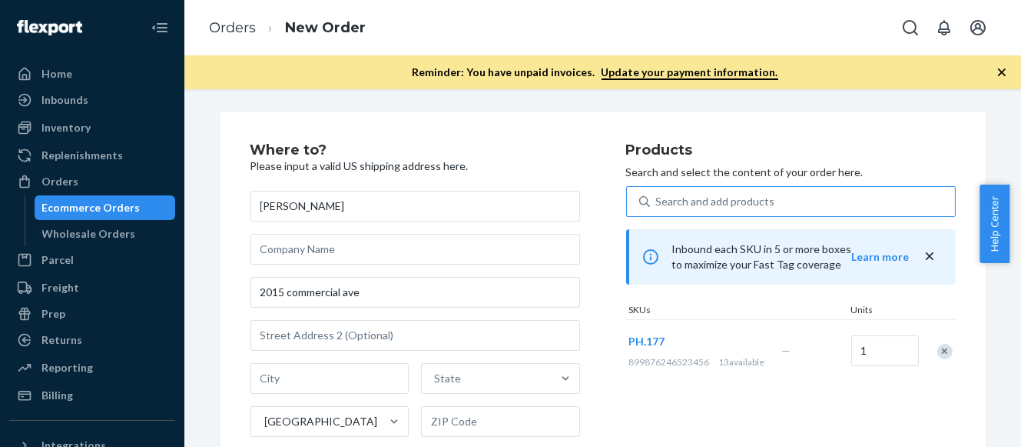
click at [587, 276] on div "Where to? Please input a valid US shipping address here. [PERSON_NAME] 2015 com…" at bounding box center [439, 350] width 376 height 414
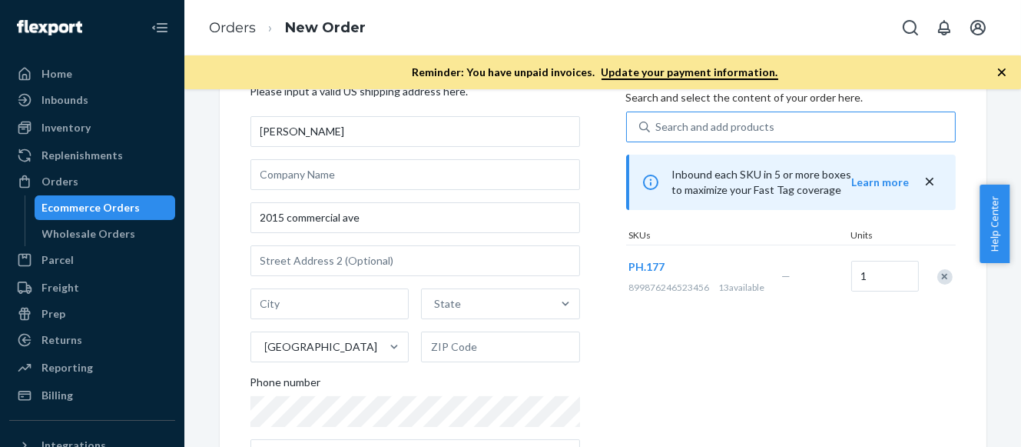
scroll to position [141, 0]
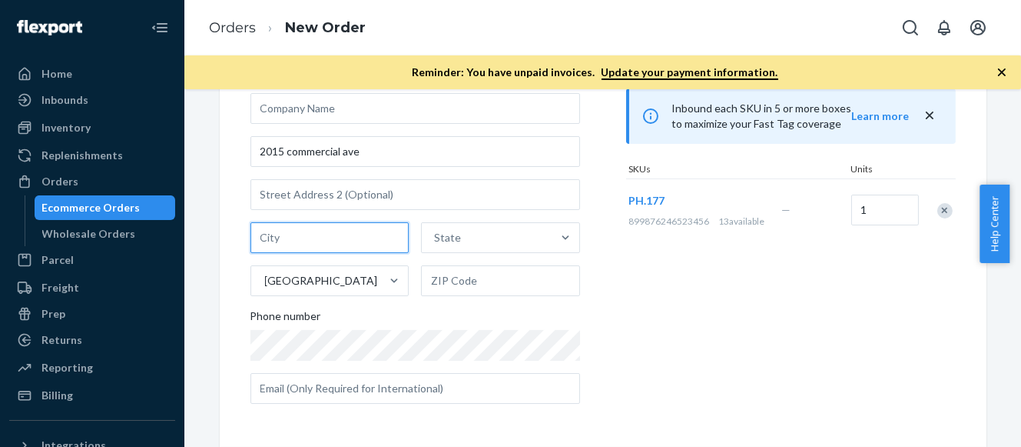
click at [305, 236] on input "text" at bounding box center [330, 237] width 159 height 31
paste input "[GEOGRAPHIC_DATA]"
type input "[GEOGRAPHIC_DATA]"
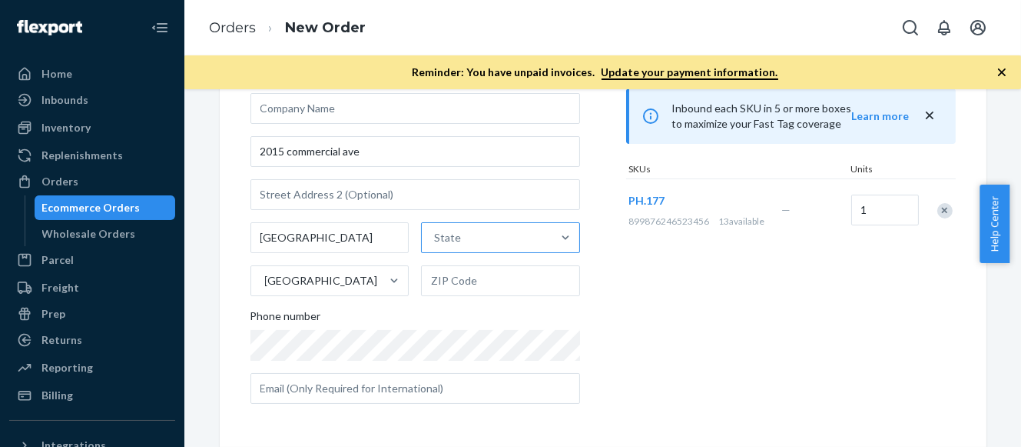
click at [484, 234] on div "State" at bounding box center [487, 237] width 130 height 31
click at [436, 234] on input "State" at bounding box center [435, 237] width 2 height 15
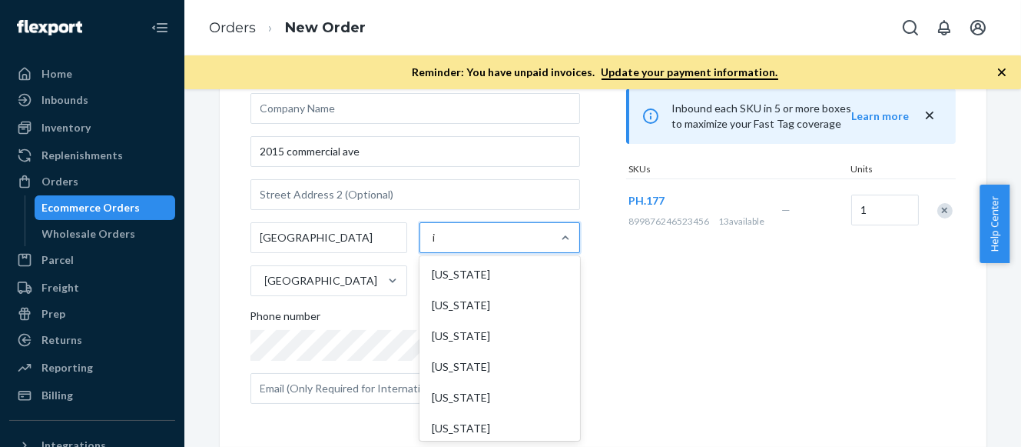
type input "il"
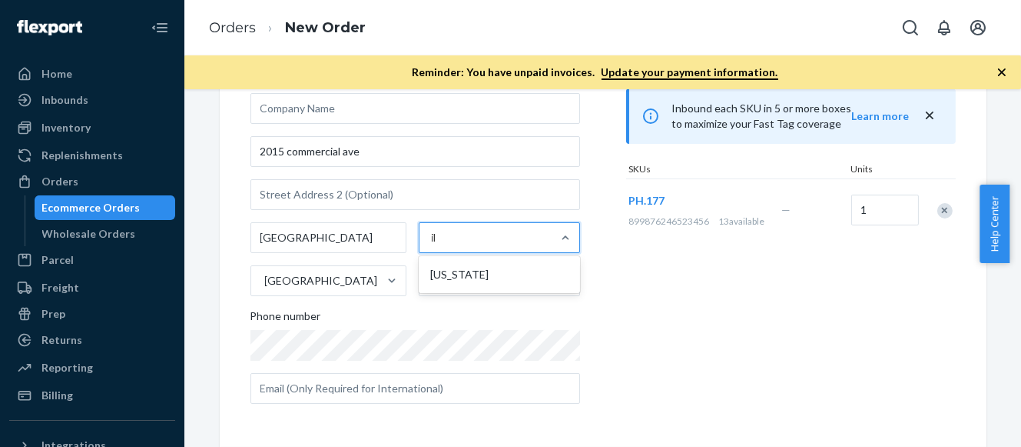
click at [478, 270] on div "[US_STATE]" at bounding box center [499, 274] width 155 height 31
click at [439, 245] on input "il" at bounding box center [435, 237] width 7 height 15
click at [639, 281] on div "Products Search and select the content of your order here. Search and add produ…" at bounding box center [791, 209] width 330 height 414
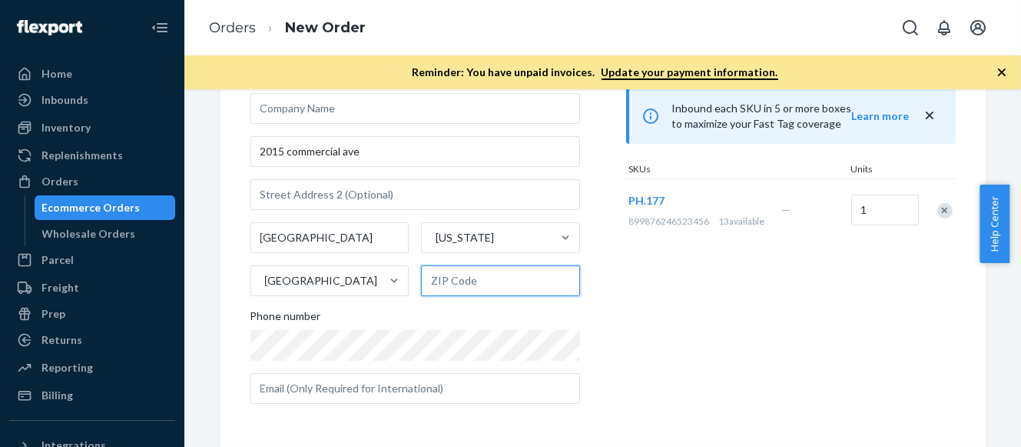
click at [504, 284] on input "text" at bounding box center [500, 280] width 159 height 31
paste input "62966-2718"
type input "62966-2718"
click at [661, 301] on div "Products Search and select the content of your order here. Search and add produ…" at bounding box center [791, 209] width 330 height 414
click at [614, 322] on div "Where to? Please input a valid US shipping address here. [PERSON_NAME] 2015 com…" at bounding box center [439, 209] width 376 height 414
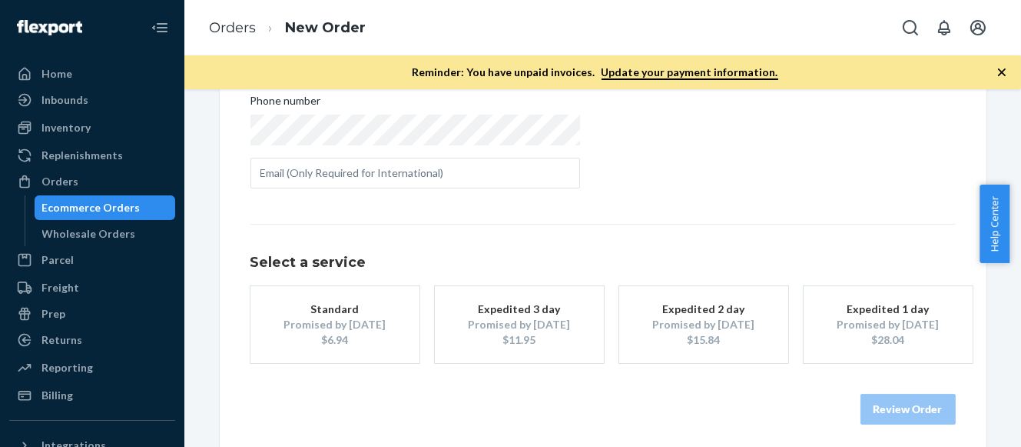
scroll to position [364, 0]
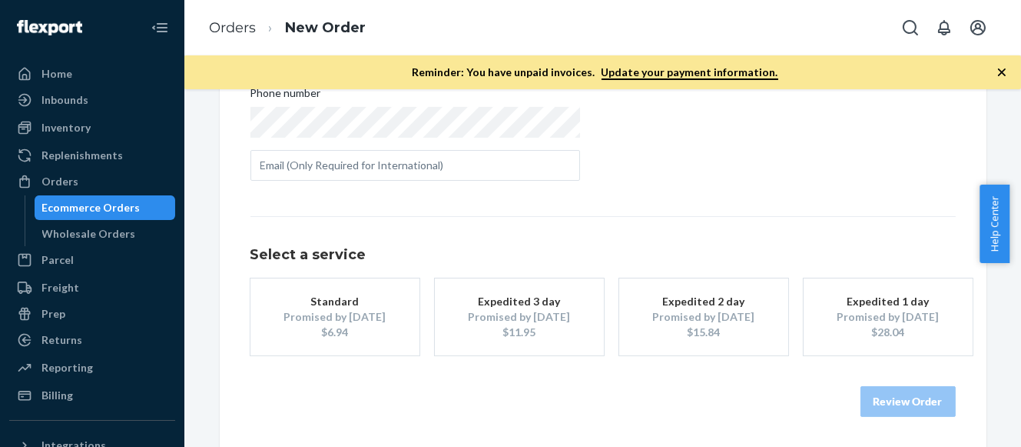
click at [684, 327] on div "$15.84" at bounding box center [704, 331] width 123 height 15
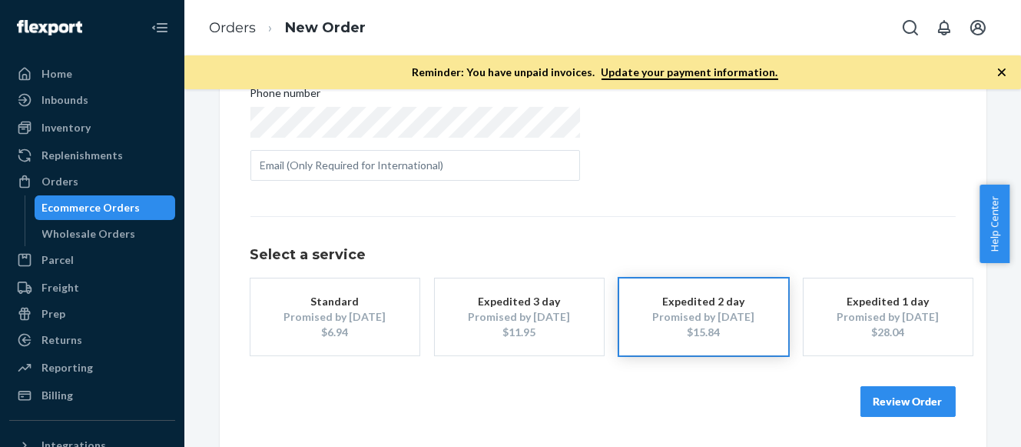
click at [914, 406] on button "Review Order" at bounding box center [908, 401] width 95 height 31
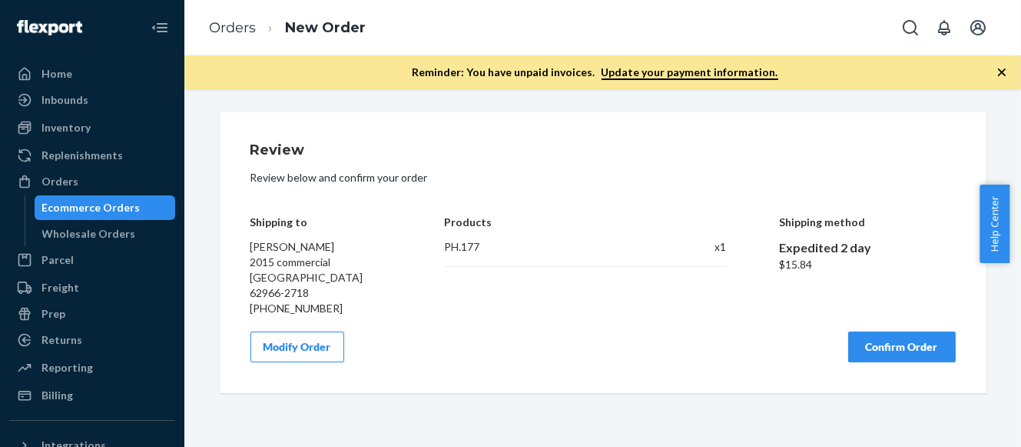
scroll to position [0, 0]
click at [880, 331] on button "Confirm Order" at bounding box center [903, 346] width 108 height 31
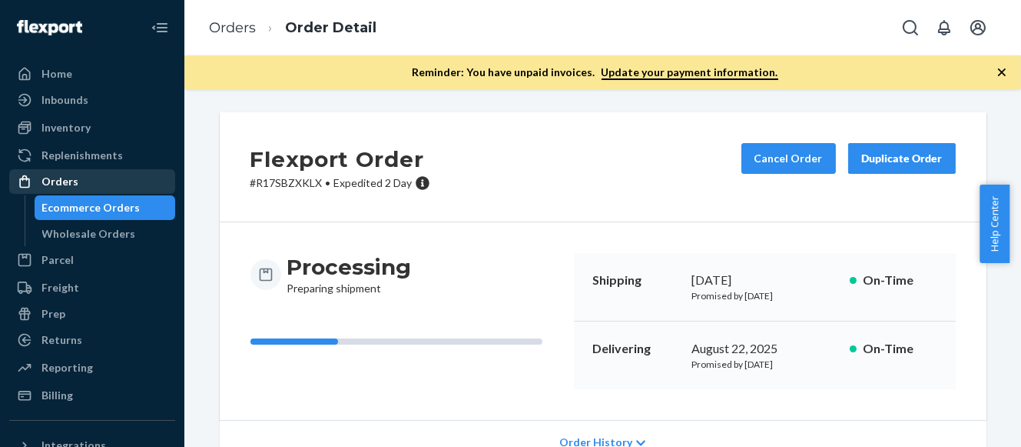
click at [77, 181] on div "Orders" at bounding box center [92, 182] width 163 height 22
